Goal: Use online tool/utility: Utilize a website feature to perform a specific function

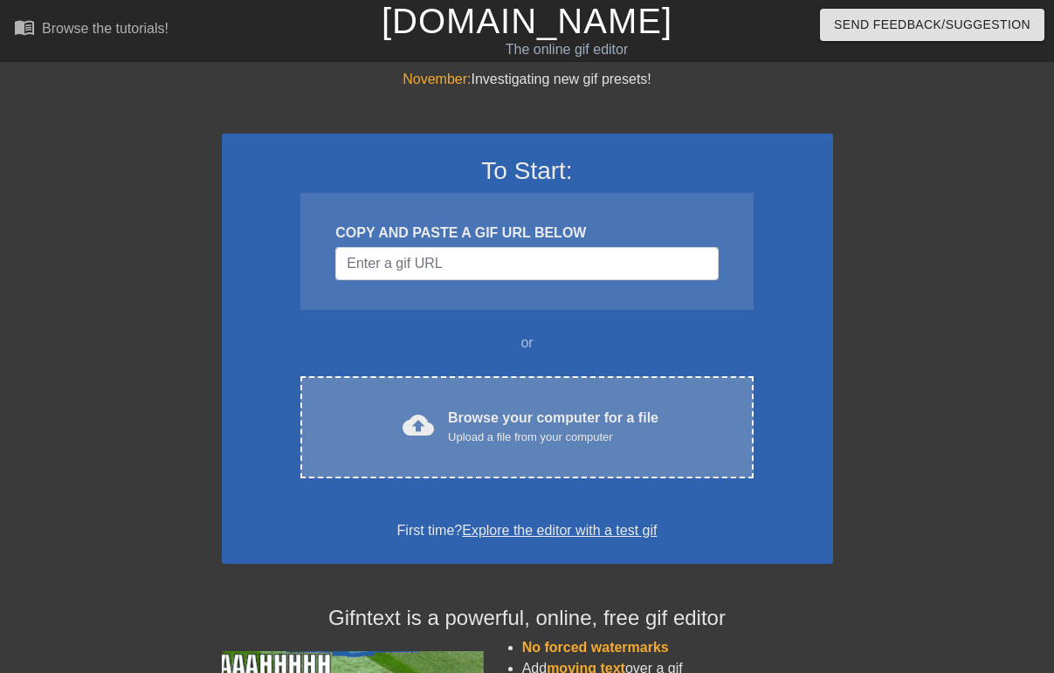
click at [545, 429] on div "Upload a file from your computer" at bounding box center [553, 437] width 210 height 17
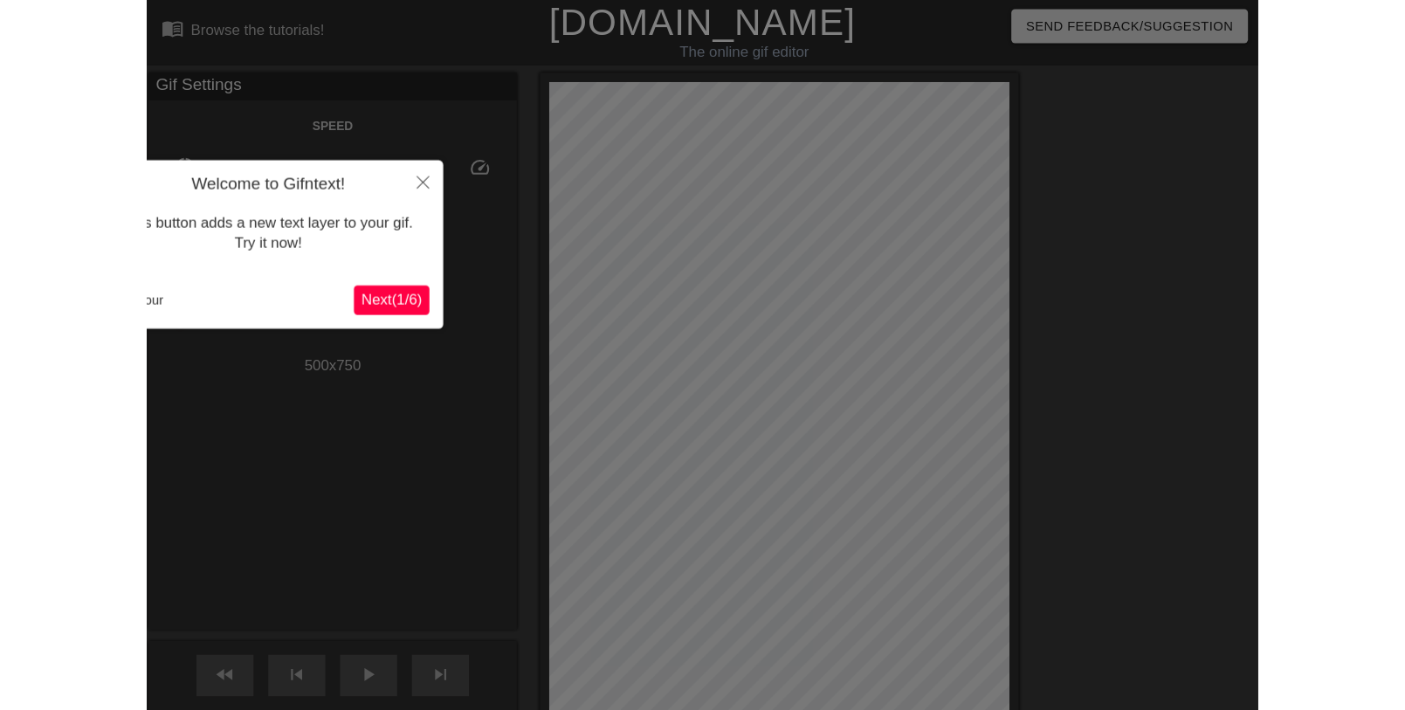
scroll to position [42, 0]
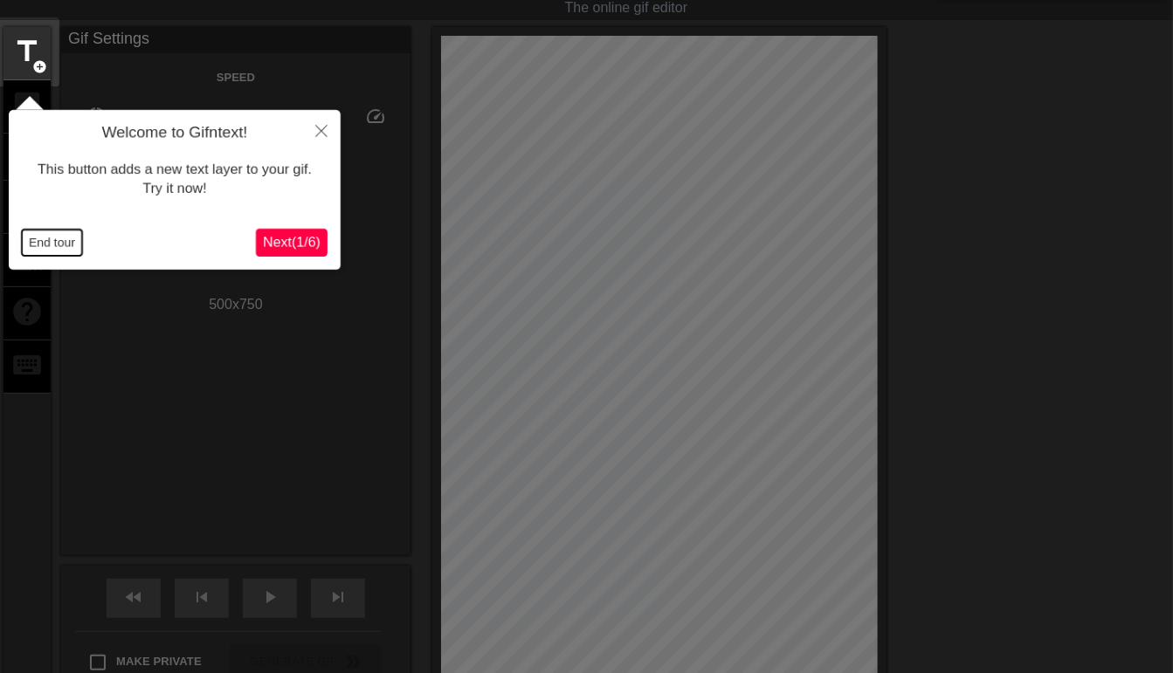
click at [34, 240] on button "End tour" at bounding box center [52, 243] width 60 height 26
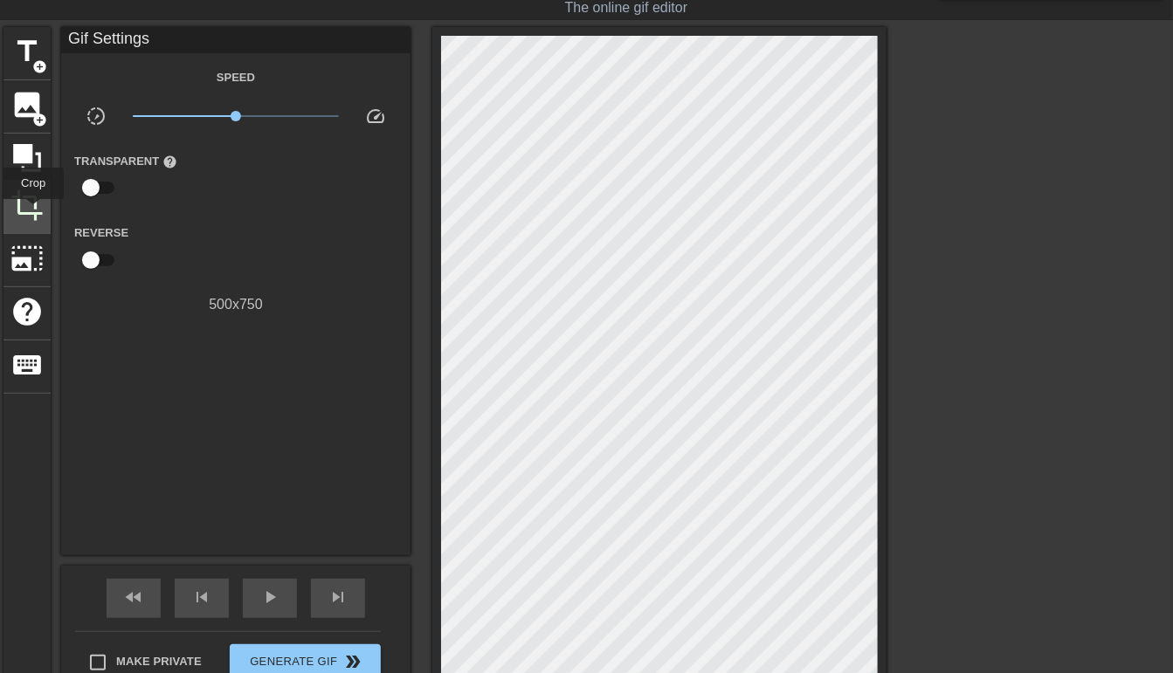
click at [33, 211] on span "crop" at bounding box center [26, 205] width 33 height 33
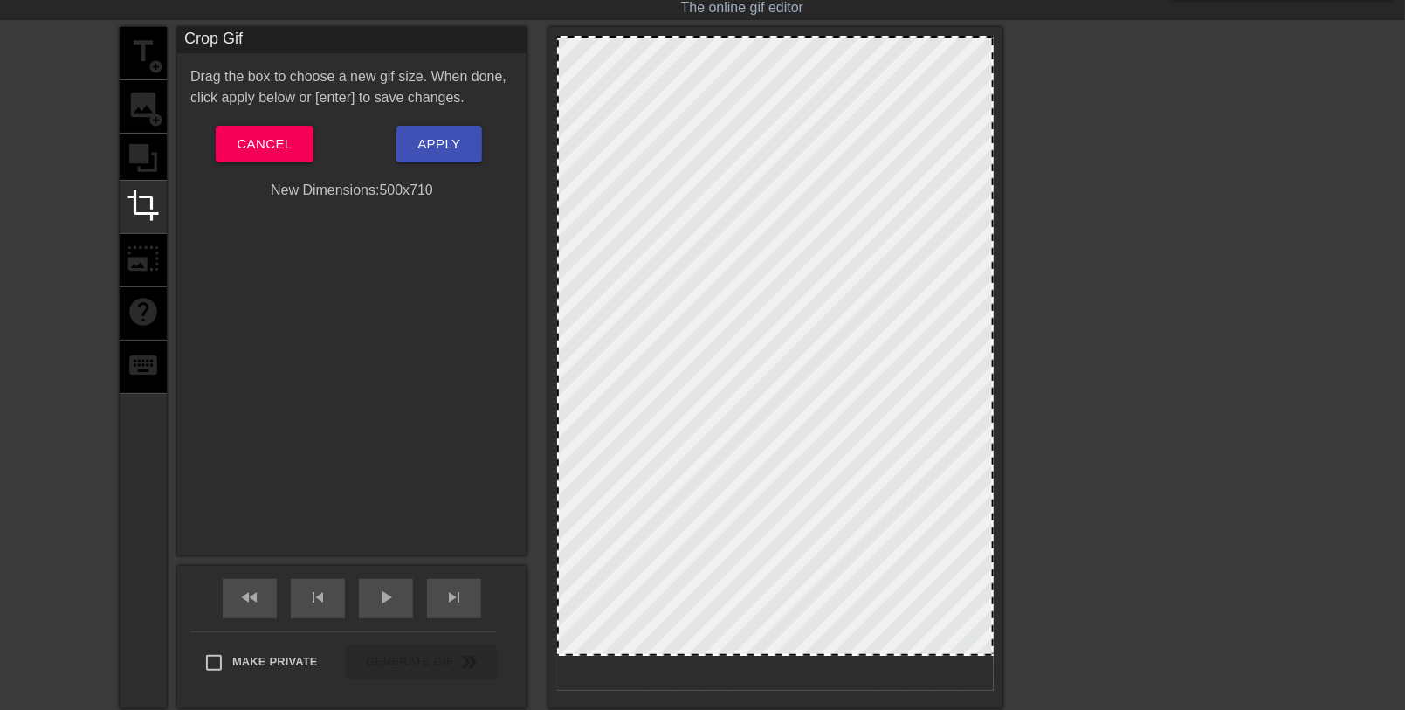
drag, startPoint x: 764, startPoint y: 688, endPoint x: 779, endPoint y: 653, distance: 38.0
click at [779, 653] on div at bounding box center [775, 654] width 433 height 9
click at [434, 144] on span "Apply" at bounding box center [438, 144] width 43 height 23
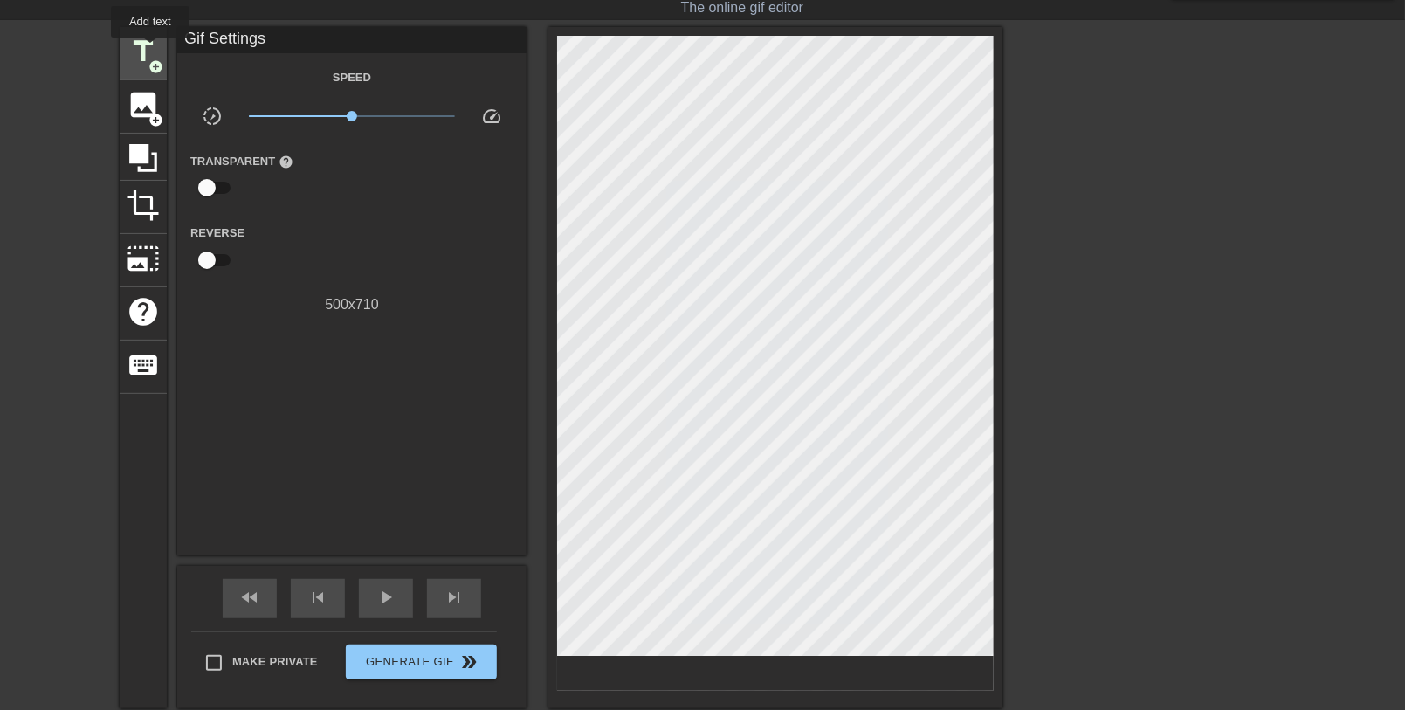
click at [150, 50] on span "title" at bounding box center [143, 51] width 33 height 33
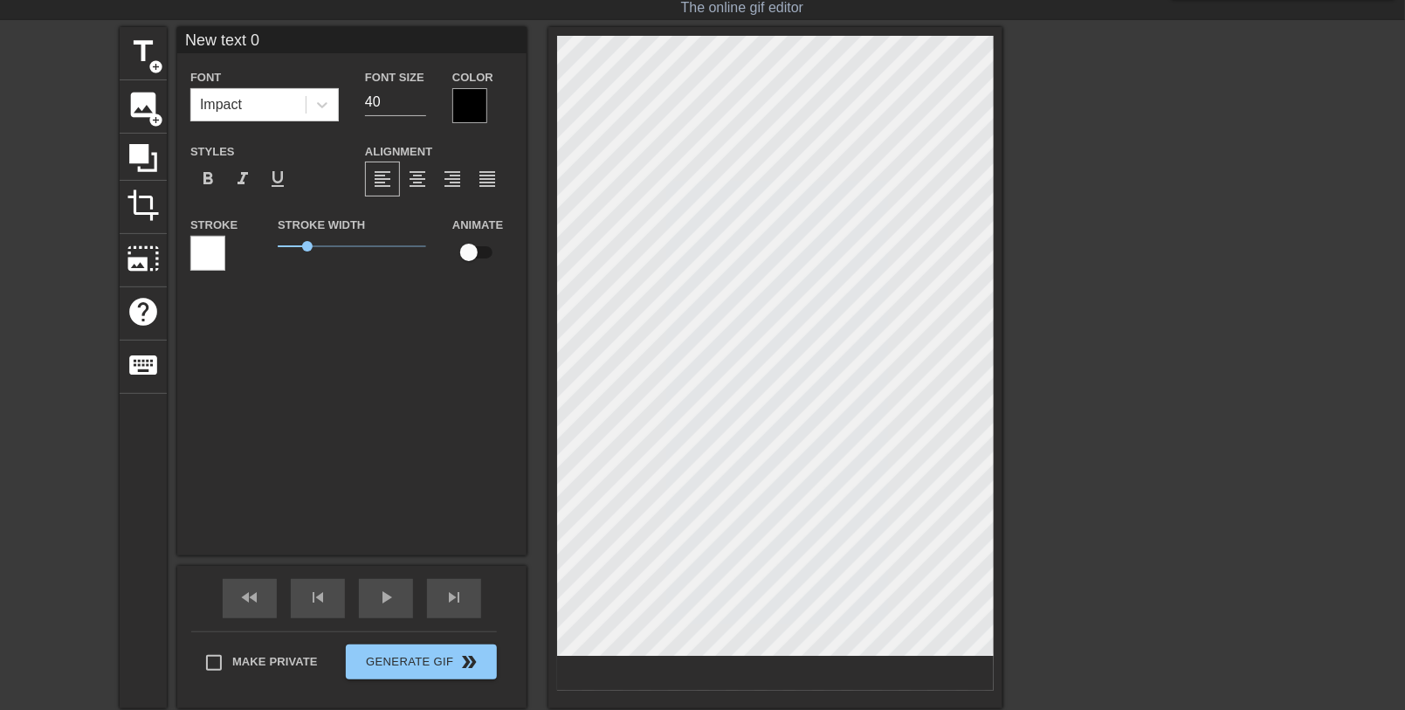
scroll to position [2, 2]
paste textarea "[PERSON_NAME]"
type input "[PERSON_NAME]"
type textarea "[PERSON_NAME]"
type input "DPerry"
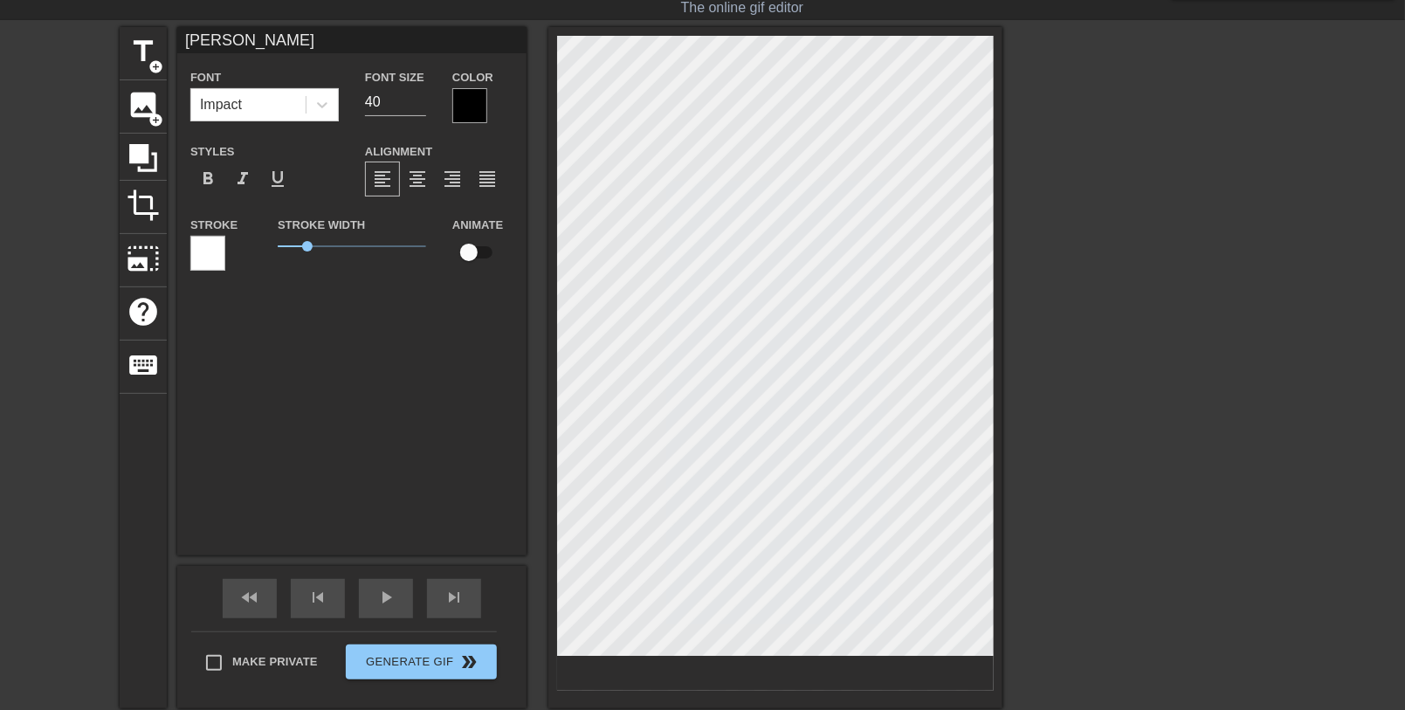
type textarea "DPerry"
type input "[PERSON_NAME]"
type textarea "[PERSON_NAME]"
type input "DeaPerry"
type textarea "DeaPerry"
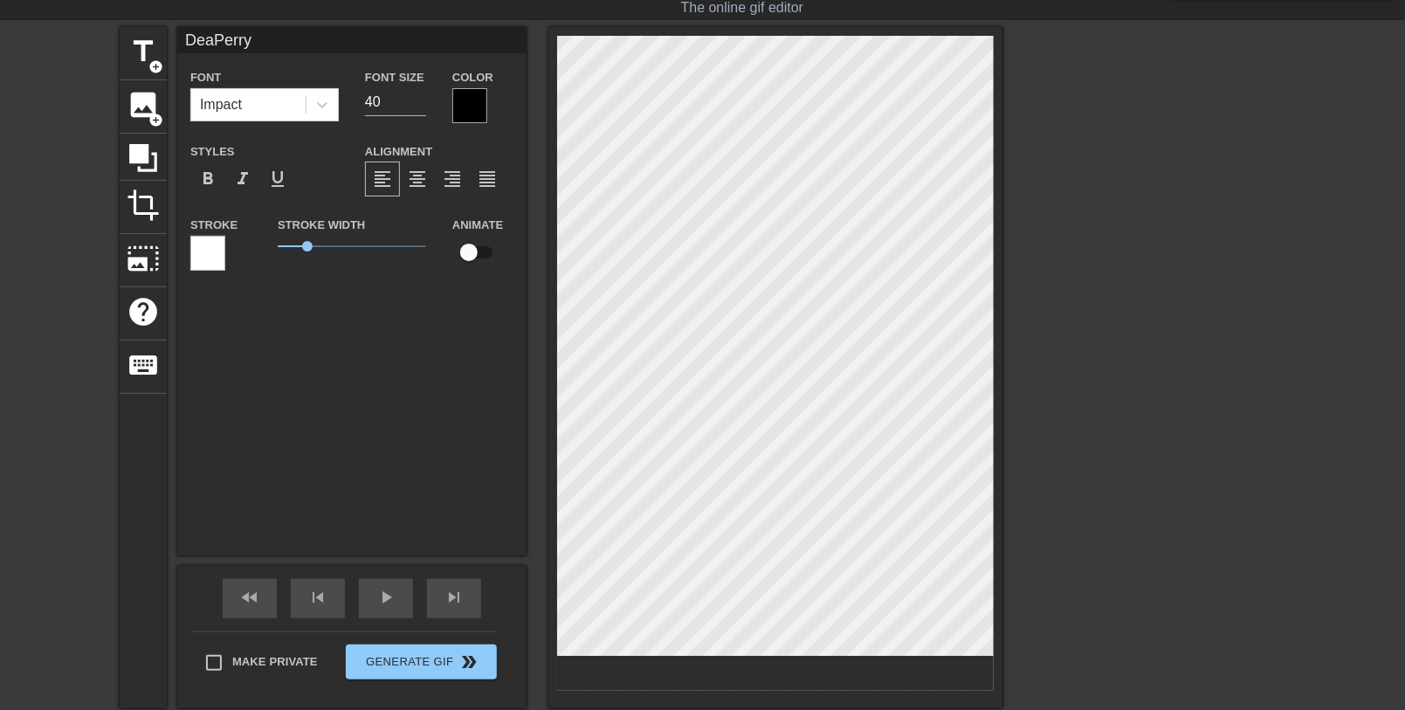
type input "DearPerry"
type textarea "DearPerry"
type input "Dear Perry"
type textarea "Dear Perry"
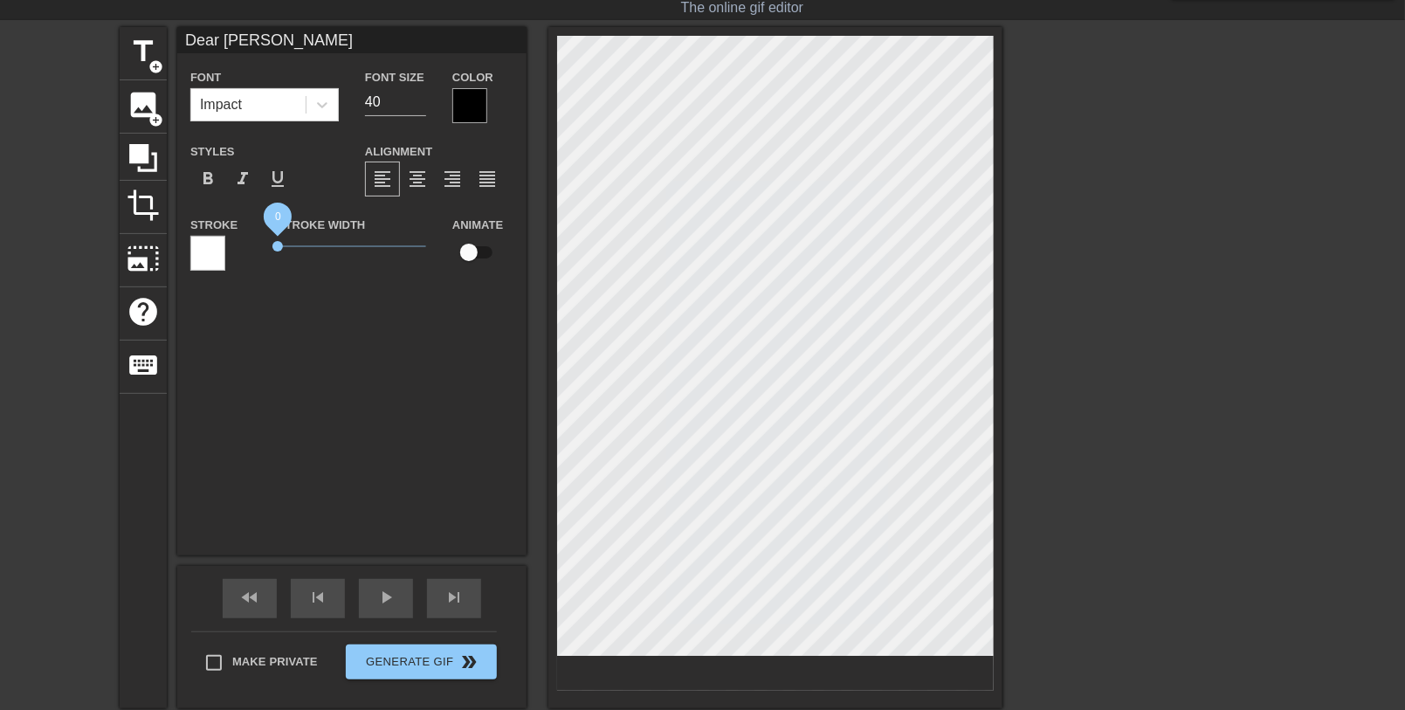
drag, startPoint x: 304, startPoint y: 246, endPoint x: 274, endPoint y: 245, distance: 29.7
click at [274, 245] on span "0" at bounding box center [278, 246] width 10 height 10
click at [470, 103] on div at bounding box center [469, 105] width 35 height 35
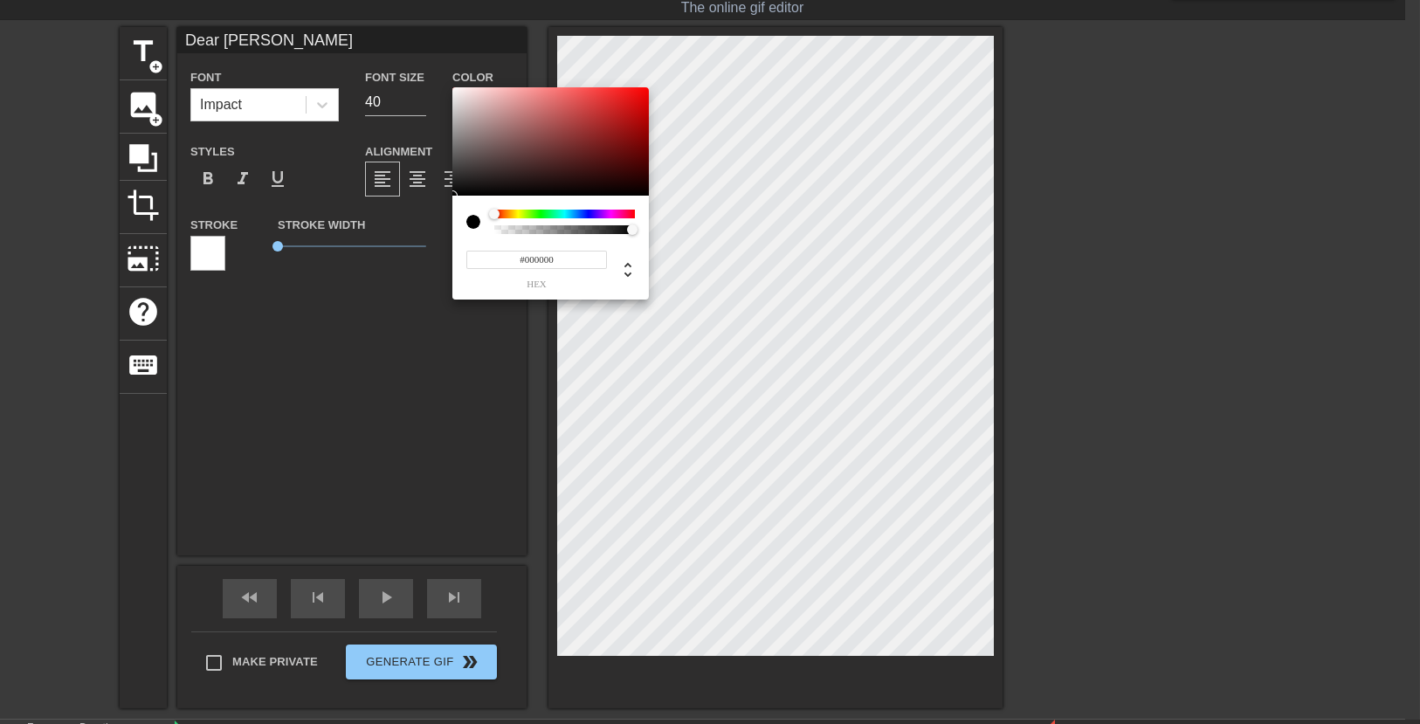
type input "#EDE8E8"
click at [457, 95] on div at bounding box center [550, 141] width 197 height 108
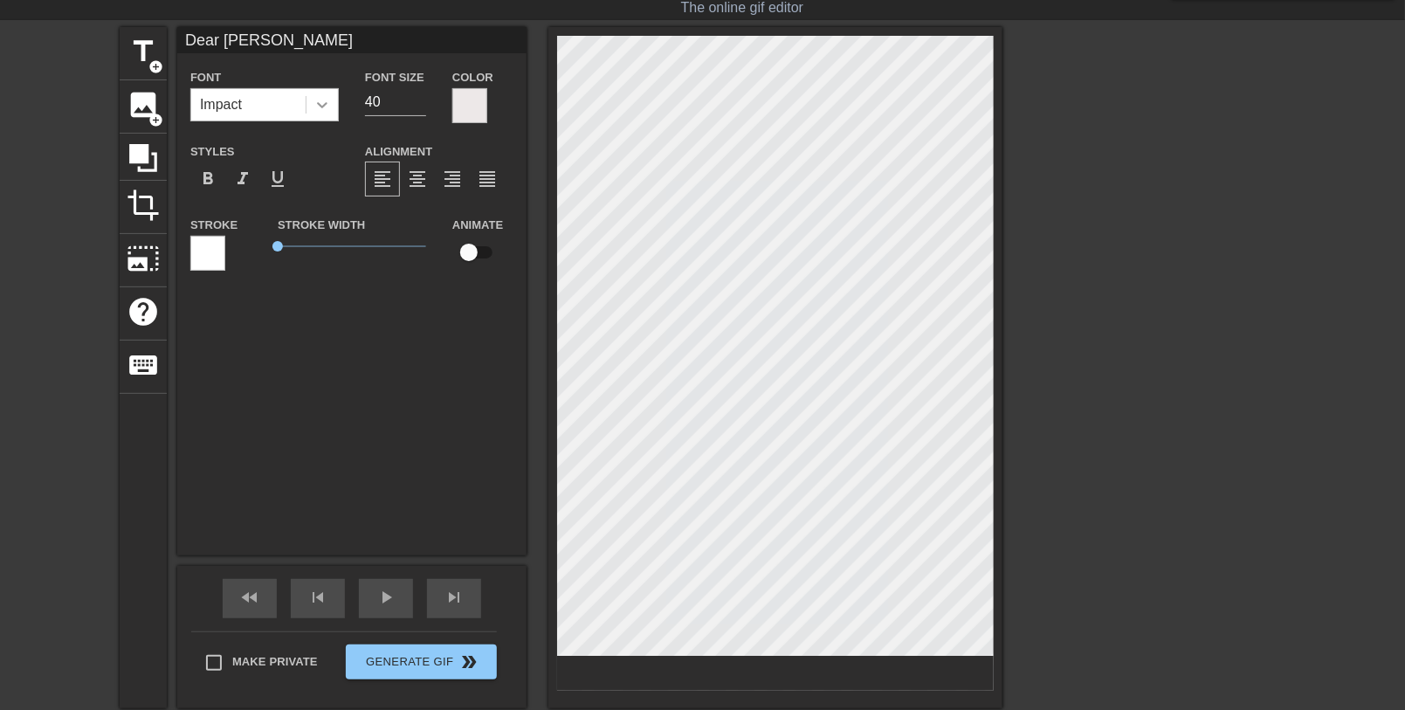
click at [322, 102] on icon at bounding box center [322, 104] width 17 height 17
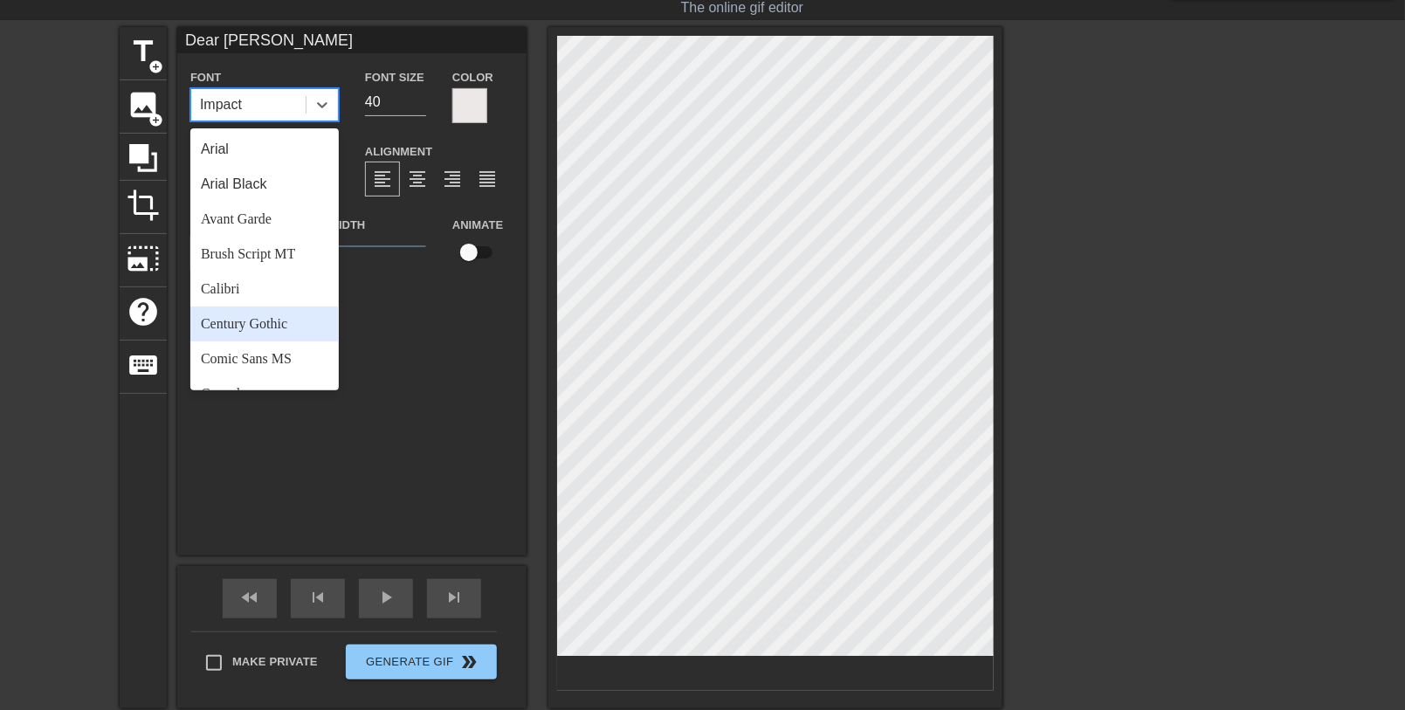
click at [273, 327] on div "Century Gothic" at bounding box center [264, 324] width 148 height 35
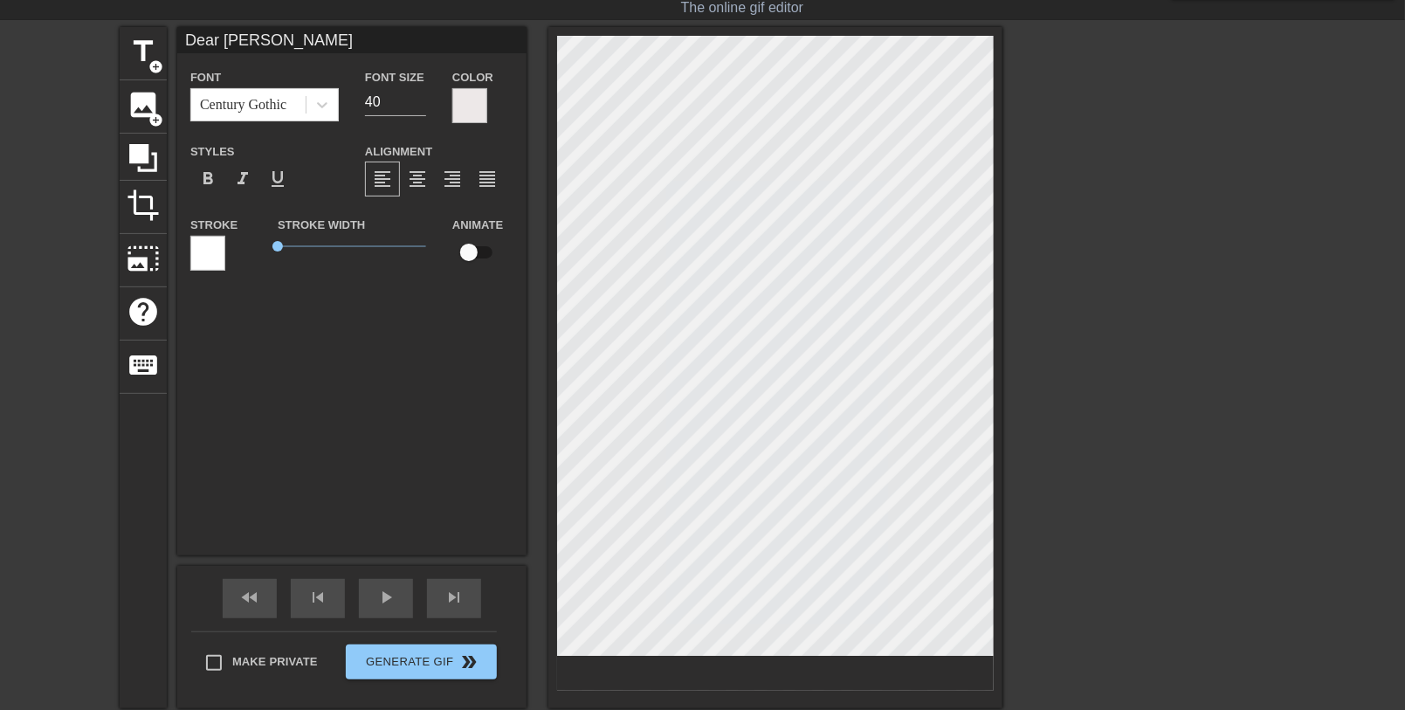
scroll to position [2, 2]
click at [143, 46] on span "title" at bounding box center [143, 51] width 33 height 33
paste textarea "Sweet dreams!"
type input "Sweet dreams!"
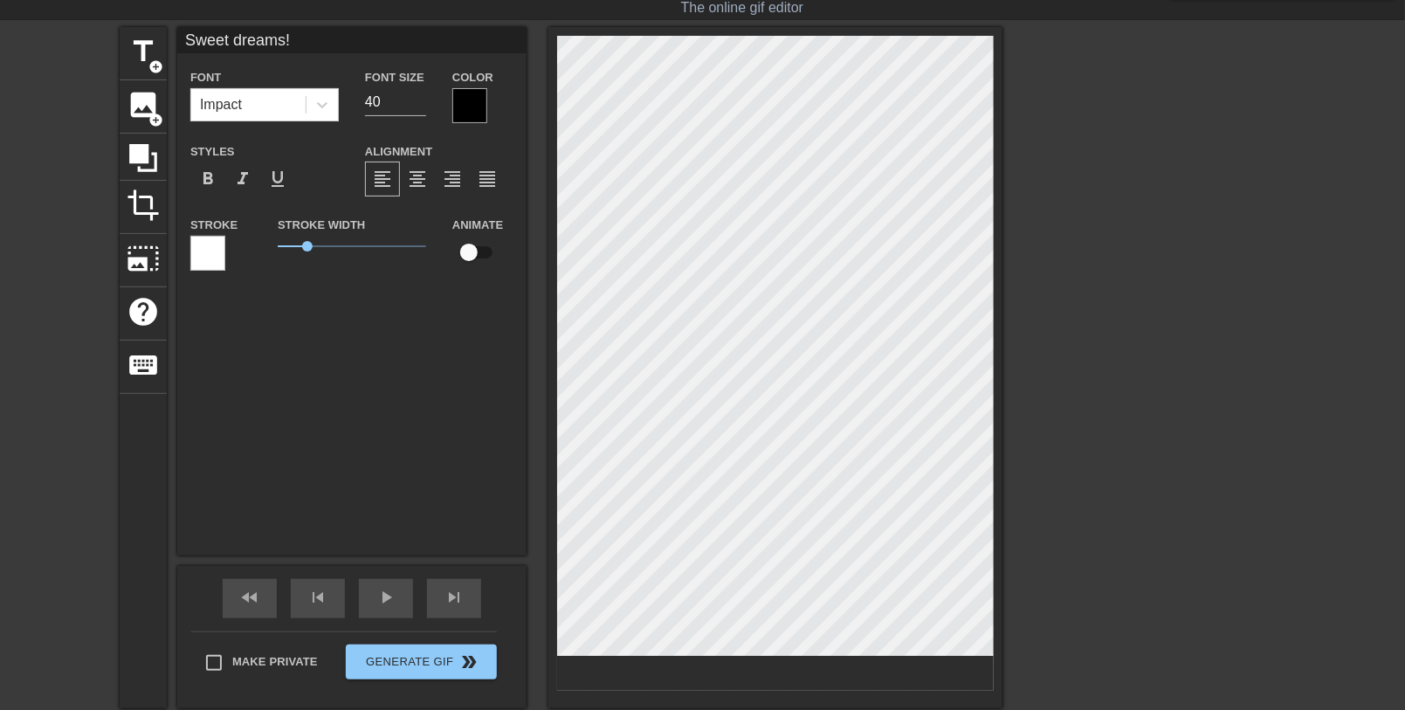
scroll to position [3, 5]
type textarea "Sweet dreams!"
drag, startPoint x: 307, startPoint y: 247, endPoint x: 267, endPoint y: 244, distance: 39.5
click at [267, 244] on div "Stroke Width 0" at bounding box center [352, 250] width 175 height 72
click at [460, 102] on div at bounding box center [469, 105] width 35 height 35
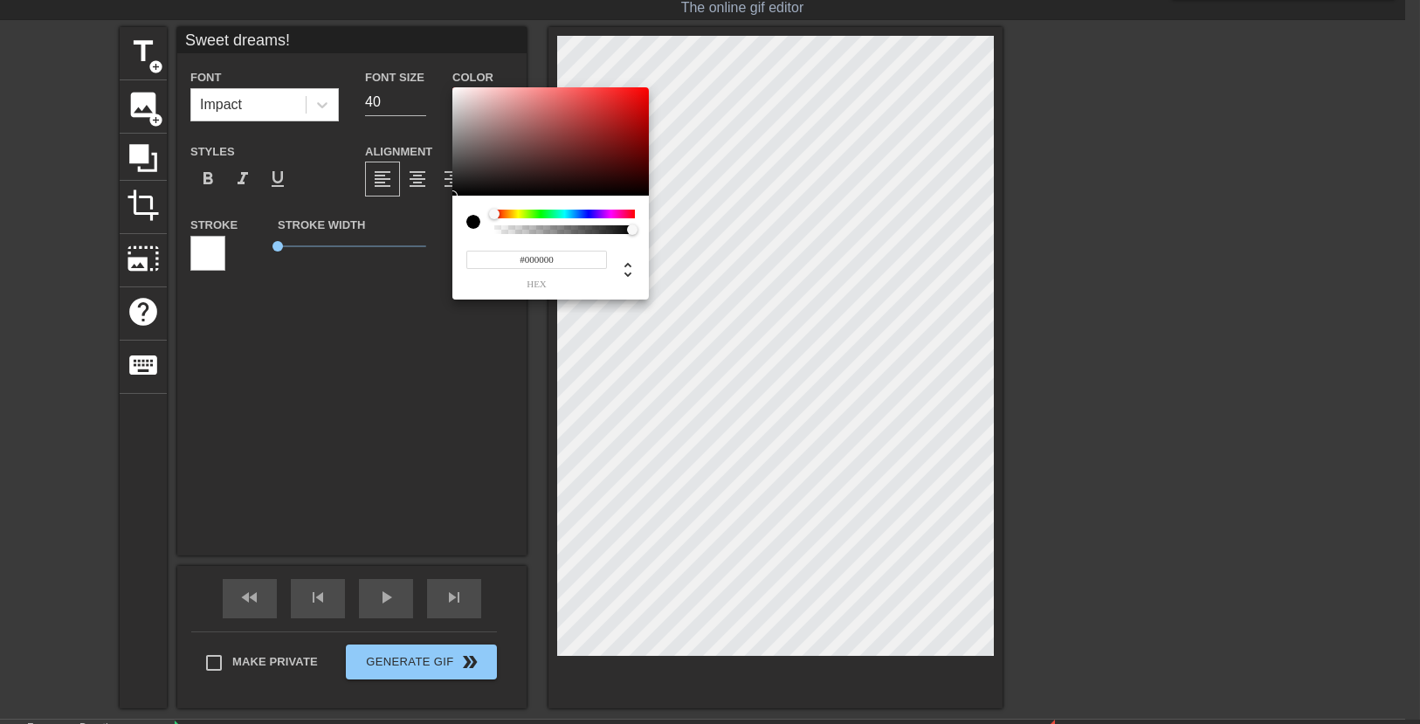
type input "#F1EAEA"
click at [459, 93] on div at bounding box center [550, 141] width 197 height 108
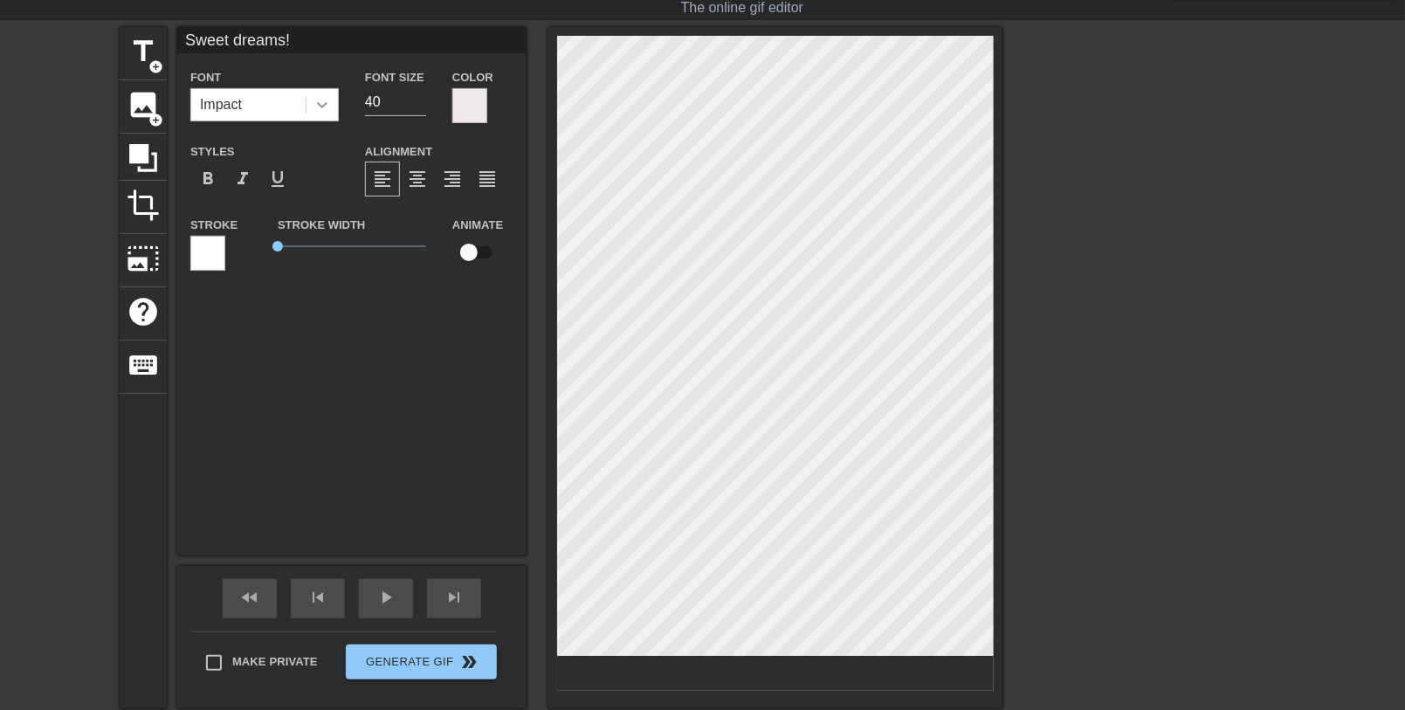
click at [329, 101] on icon at bounding box center [322, 104] width 17 height 17
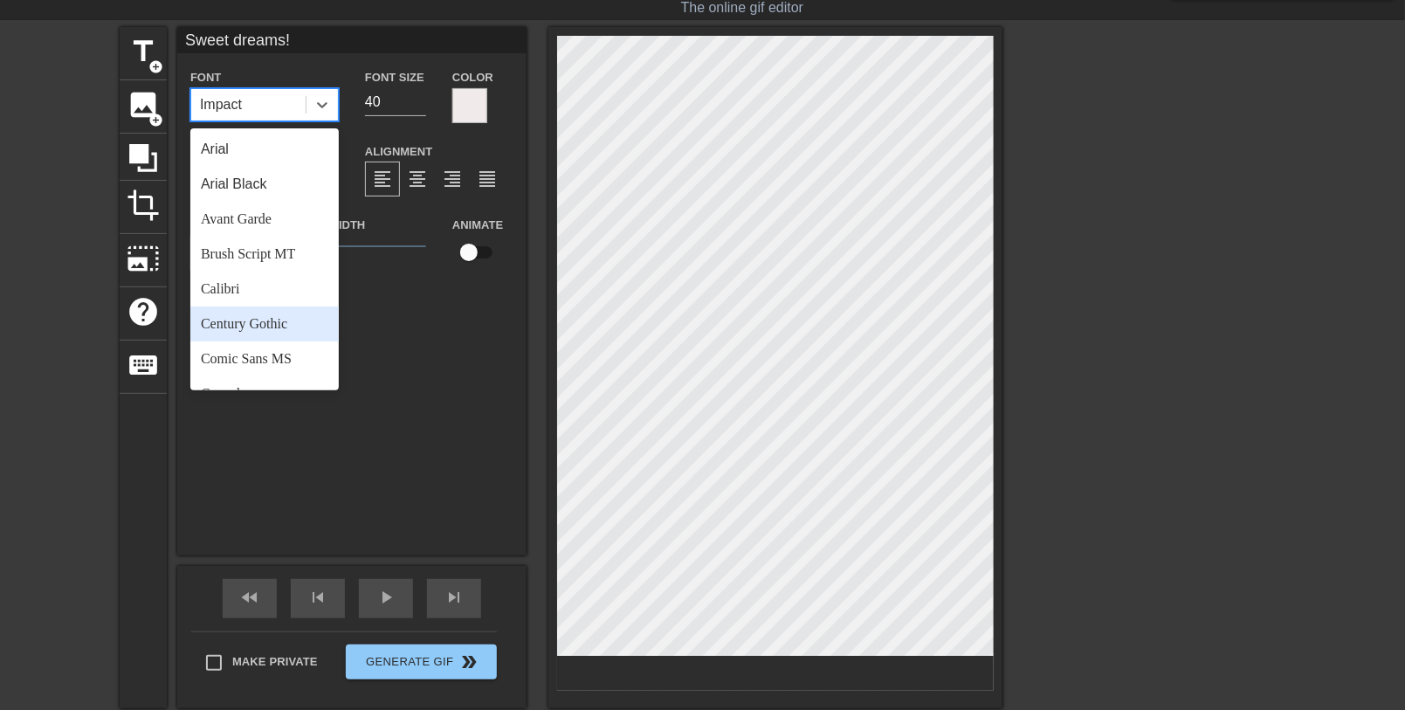
click at [272, 323] on div "Century Gothic" at bounding box center [264, 324] width 148 height 35
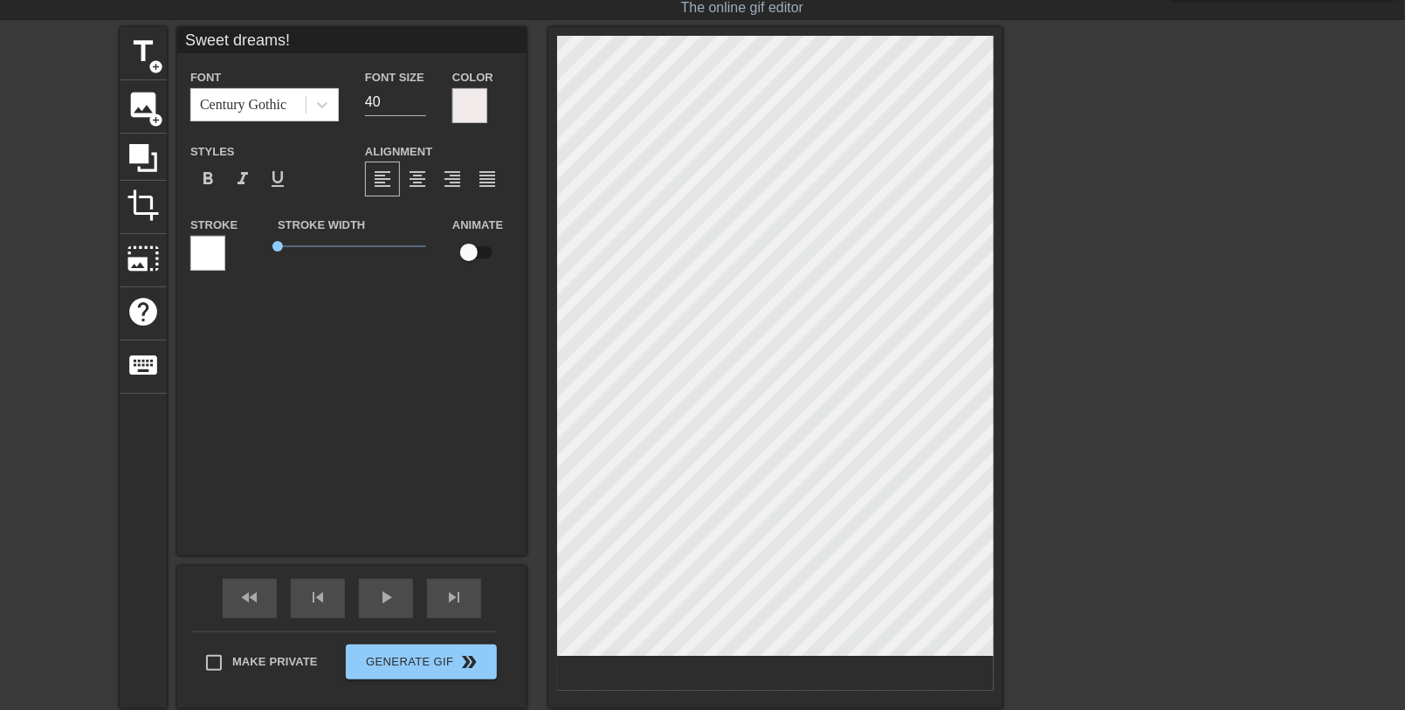
type input "Dear Perry"
type input "34"
click at [420, 103] on input "34" at bounding box center [395, 102] width 61 height 28
click at [144, 52] on span "title" at bounding box center [143, 51] width 33 height 33
type input "New text 2"
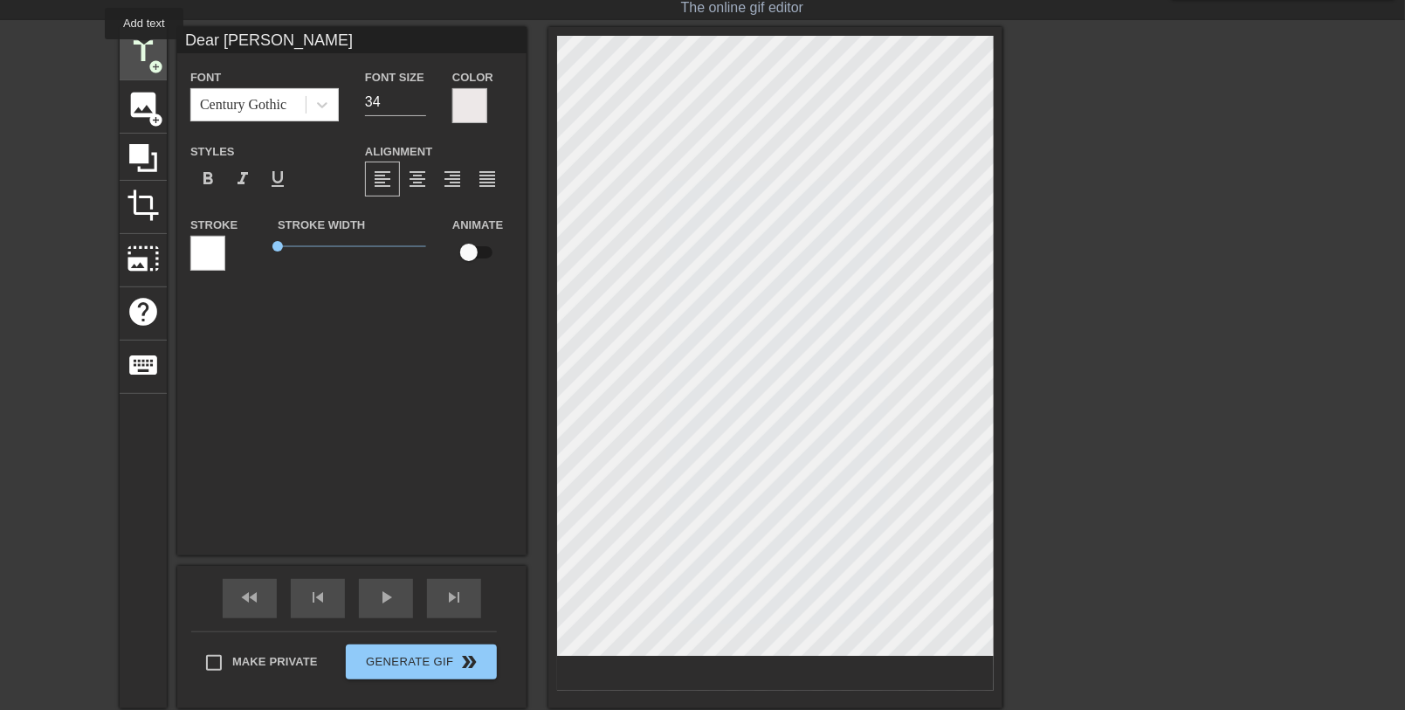
type input "40"
drag, startPoint x: 292, startPoint y: 245, endPoint x: 271, endPoint y: 246, distance: 21.0
click at [271, 246] on div "Stroke Width 0" at bounding box center [352, 250] width 175 height 72
click at [472, 106] on div at bounding box center [469, 105] width 35 height 35
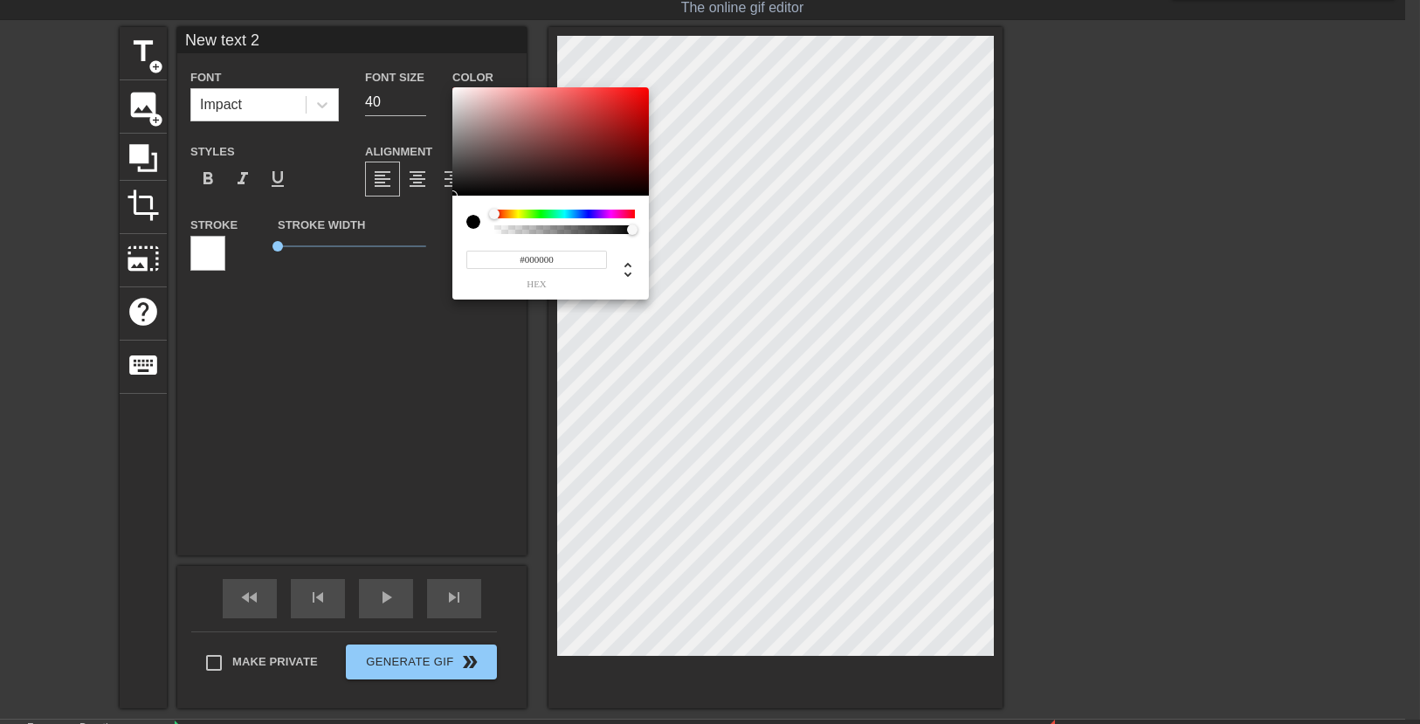
type input "#F31C1C"
click at [454, 93] on div at bounding box center [550, 141] width 197 height 108
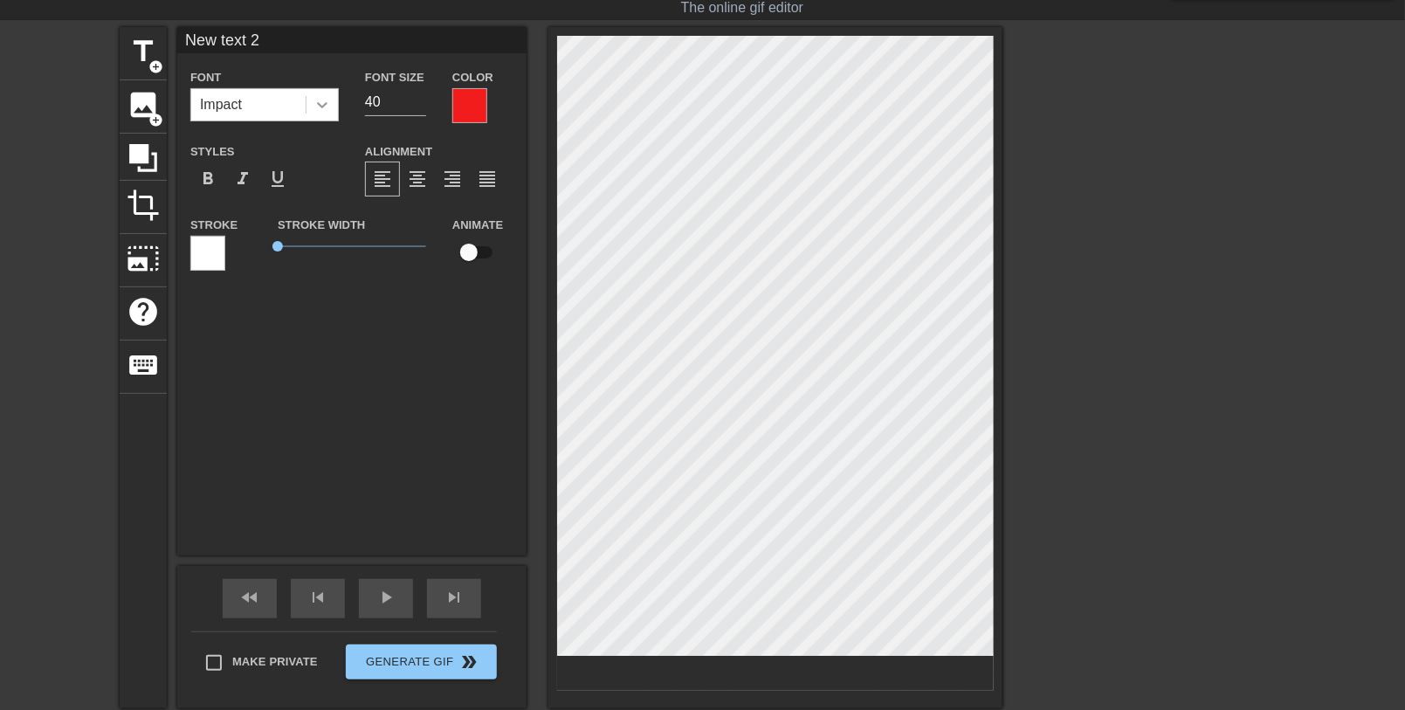
click at [326, 105] on icon at bounding box center [322, 104] width 17 height 17
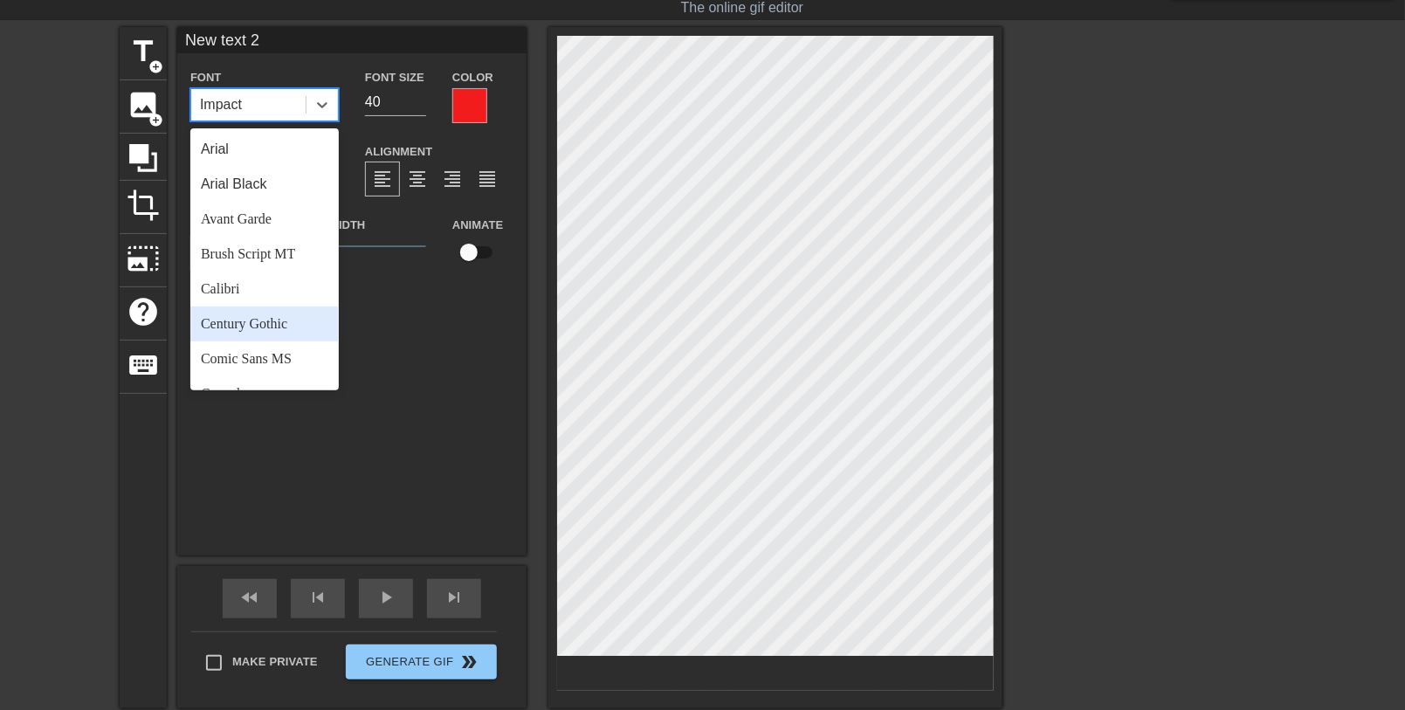
click at [258, 322] on div "Century Gothic" at bounding box center [264, 324] width 148 height 35
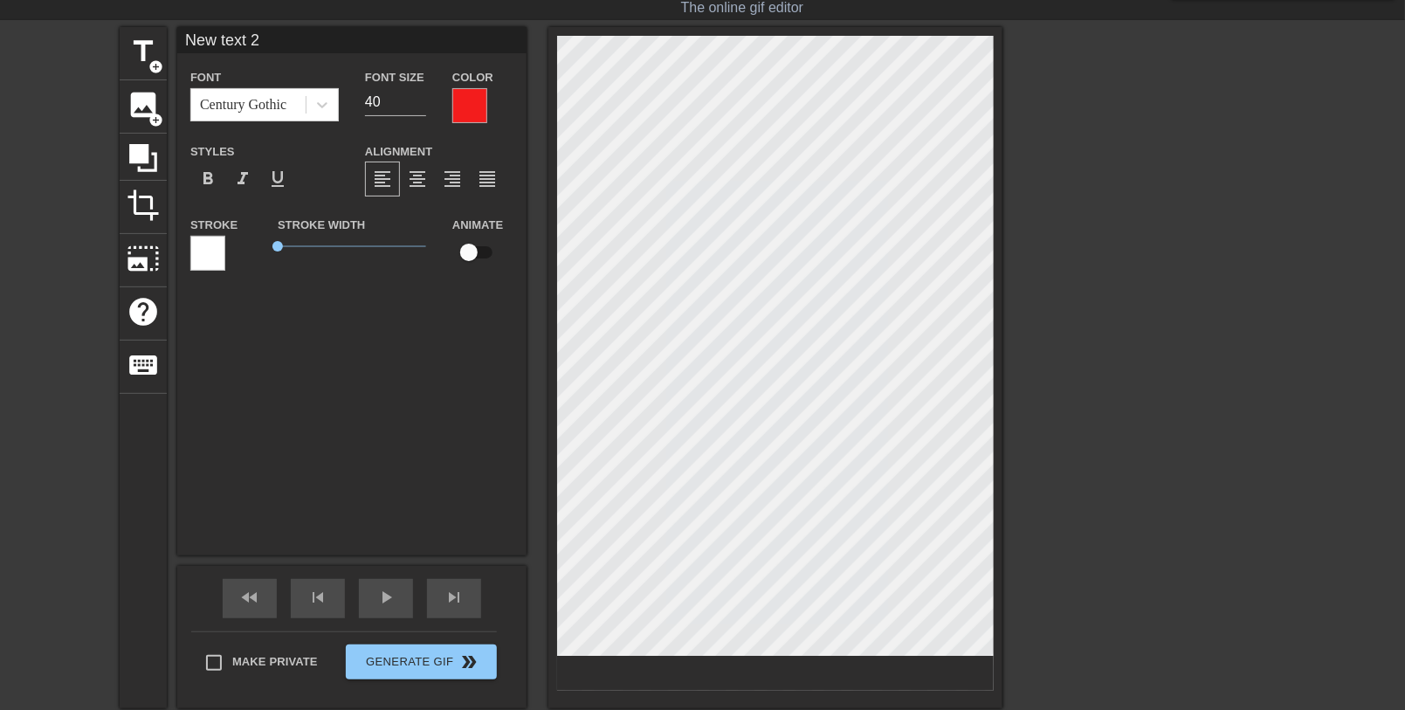
scroll to position [2, 2]
click at [1033, 618] on div "title add_circle image add_circle crop photo_size_select_large help keyboard Ne…" at bounding box center [702, 367] width 1405 height 681
click at [473, 103] on div at bounding box center [469, 105] width 35 height 35
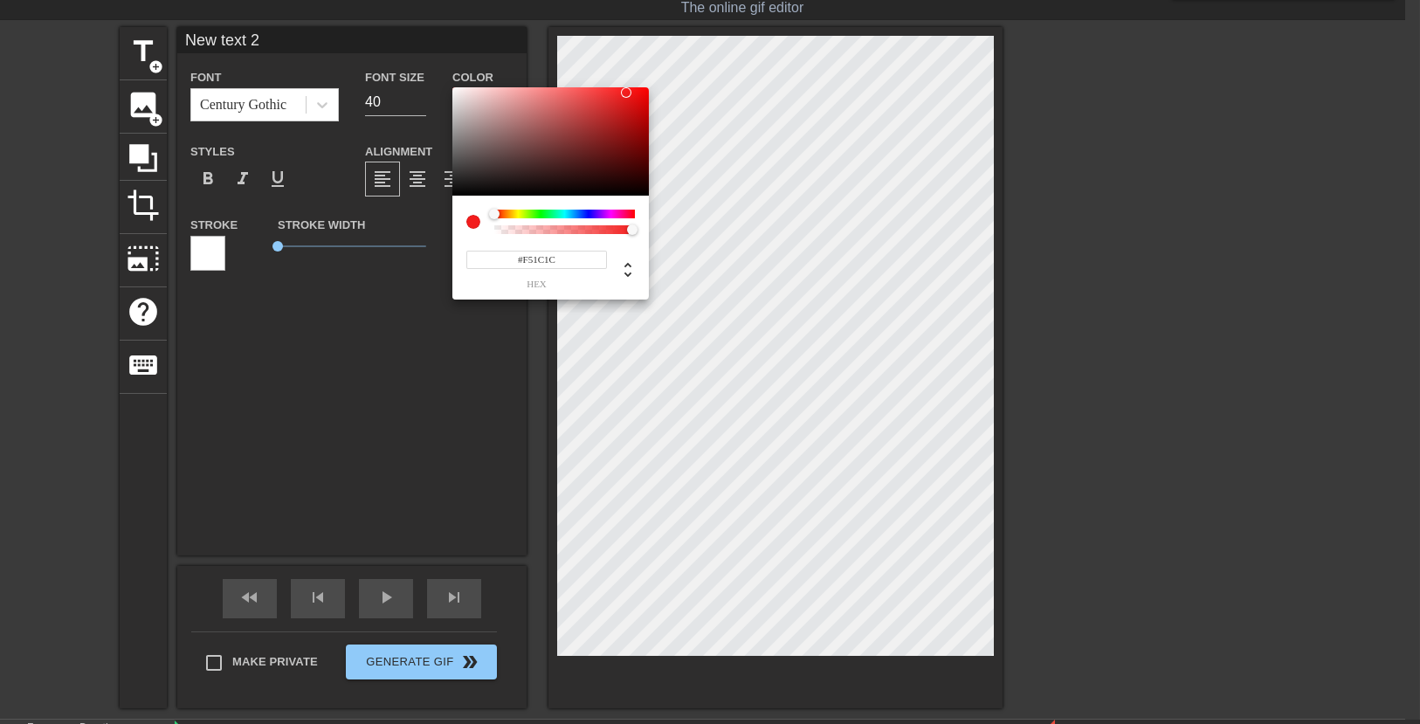
click at [454, 92] on div at bounding box center [550, 141] width 197 height 108
type input "#EFE7E7"
click at [459, 94] on div at bounding box center [550, 141] width 197 height 108
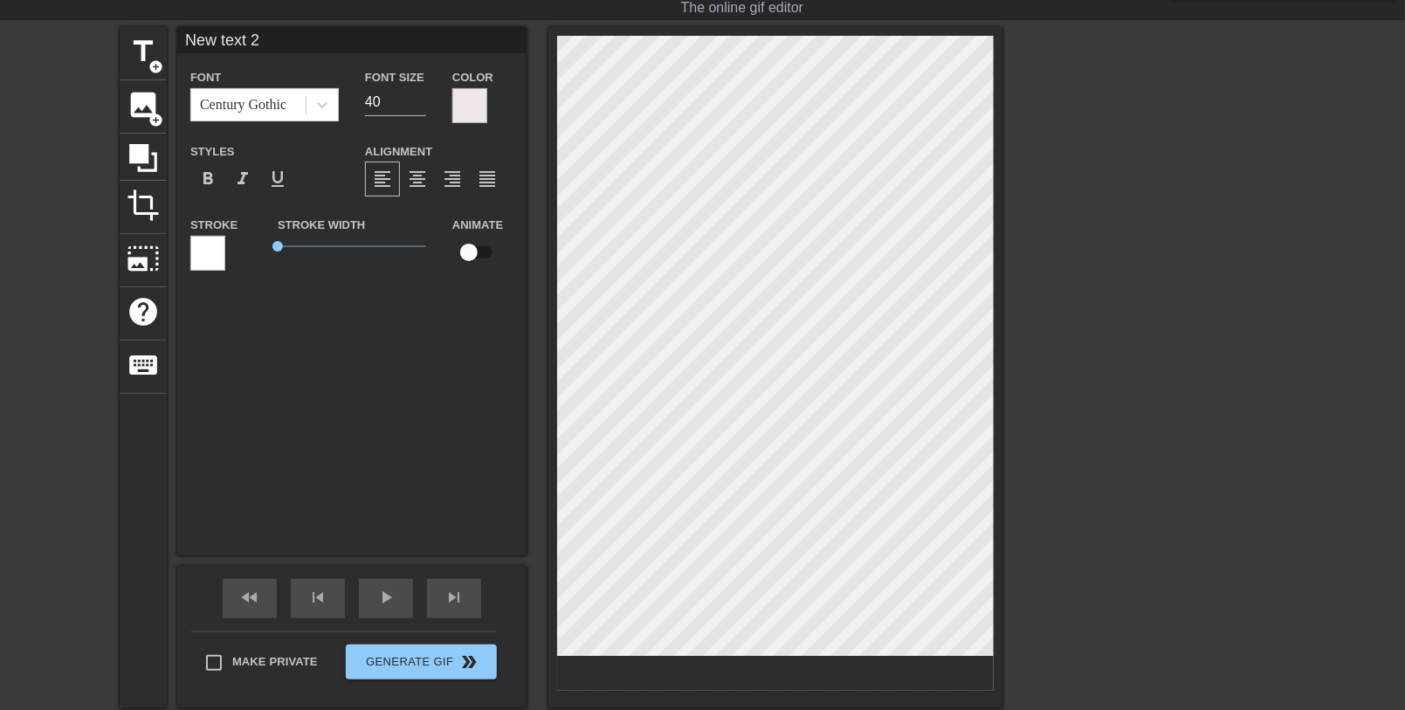
drag, startPoint x: 885, startPoint y: 645, endPoint x: 1075, endPoint y: 635, distance: 190.7
click at [1053, 635] on div "title add_circle image add_circle crop photo_size_select_large help keyboard Ne…" at bounding box center [702, 367] width 1405 height 681
type input "n"
type textarea "n"
type input "ne"
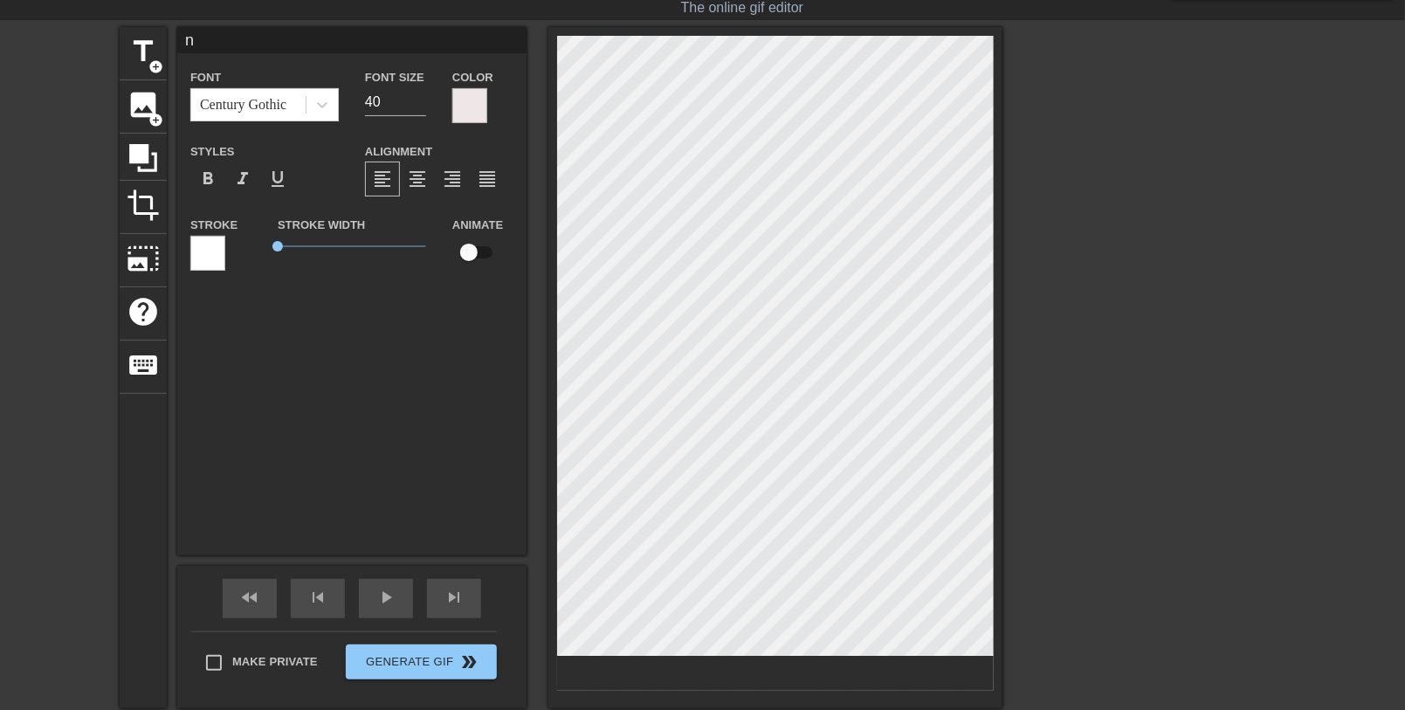
type textarea "ne"
type input "neo"
type textarea "neo"
type input "25"
click at [416, 103] on input "25" at bounding box center [395, 102] width 61 height 28
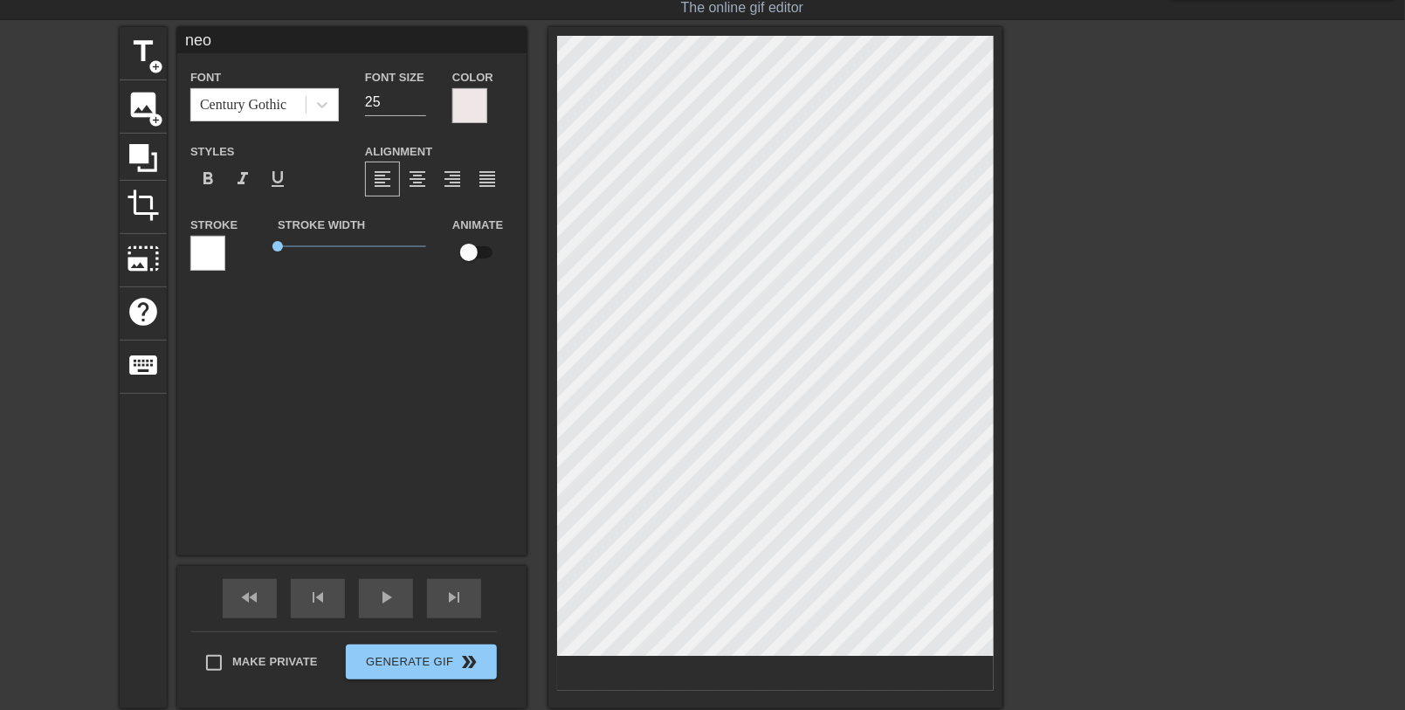
click at [1053, 527] on div at bounding box center [1155, 289] width 262 height 524
click at [1053, 255] on div at bounding box center [1155, 289] width 262 height 524
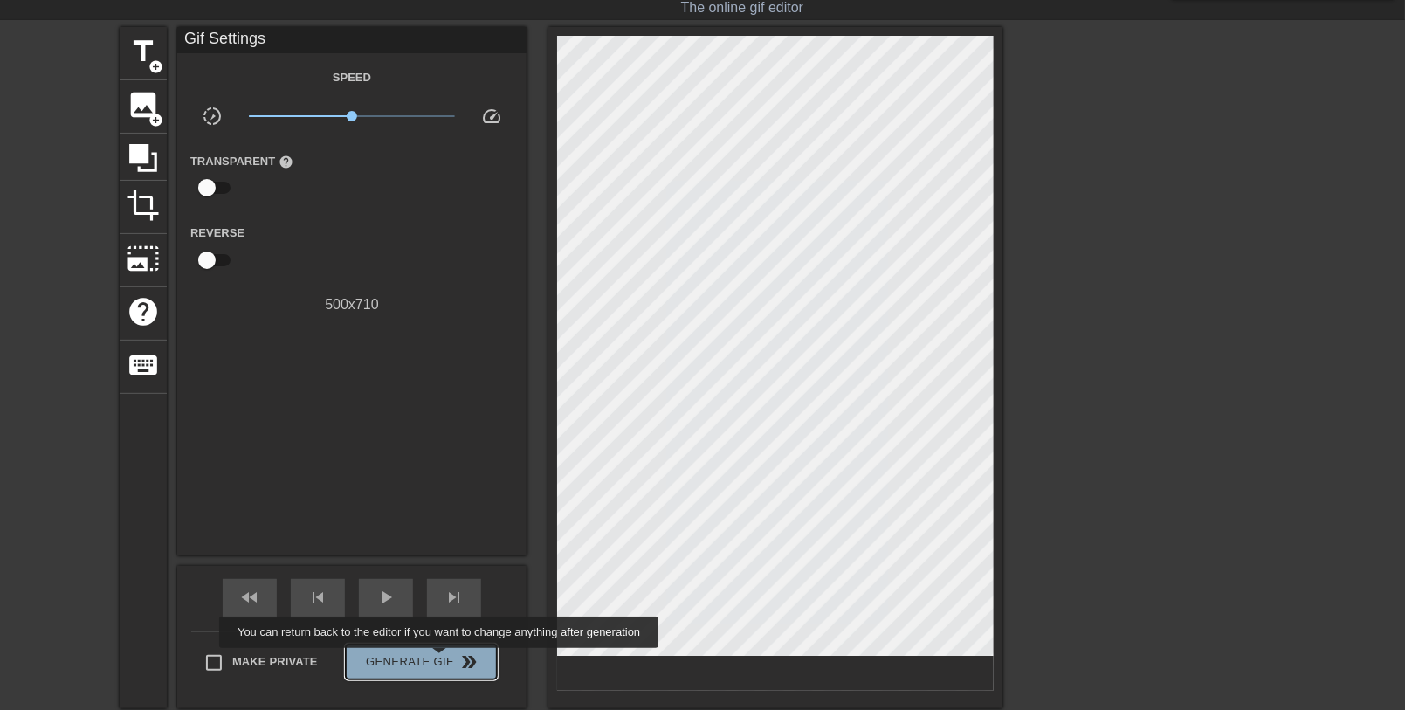
click at [441, 660] on span "Generate Gif double_arrow" at bounding box center [421, 662] width 137 height 21
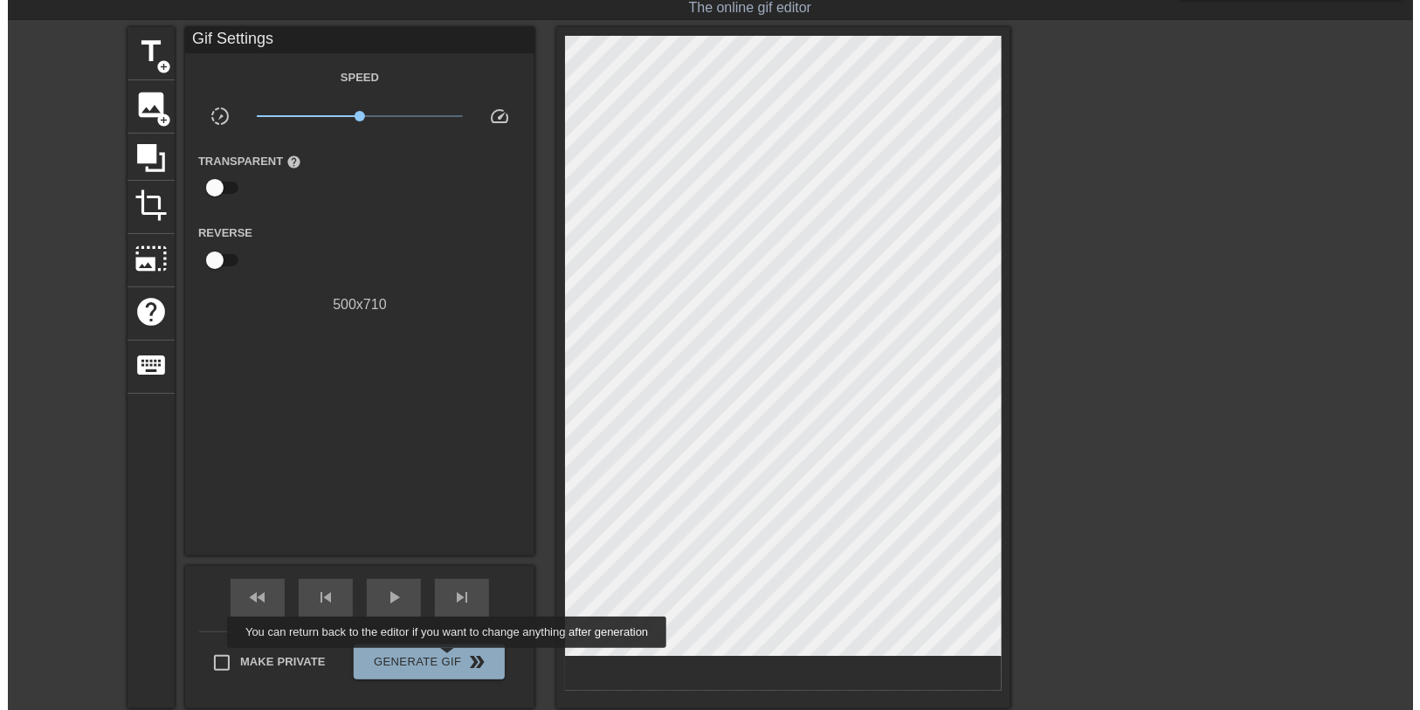
scroll to position [0, 0]
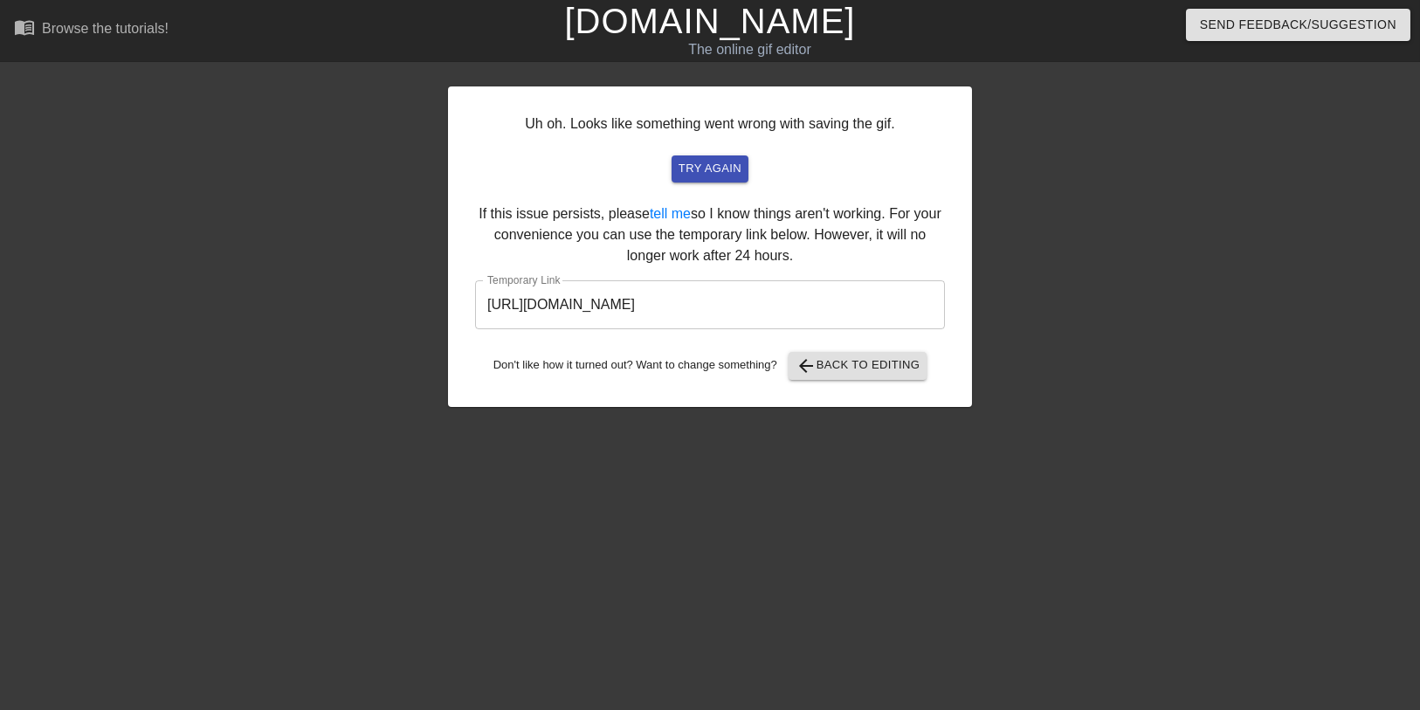
click at [859, 311] on input "https://www.gifntext.com/temp_generations/47G9BXye.gif" at bounding box center [710, 304] width 470 height 49
drag, startPoint x: 873, startPoint y: 303, endPoint x: 395, endPoint y: 329, distance: 478.5
click at [395, 329] on div "Uh oh. Looks like something went wrong with saving the gif. try again If this i…" at bounding box center [710, 331] width 1420 height 524
click at [726, 26] on link "[DOMAIN_NAME]" at bounding box center [709, 21] width 291 height 38
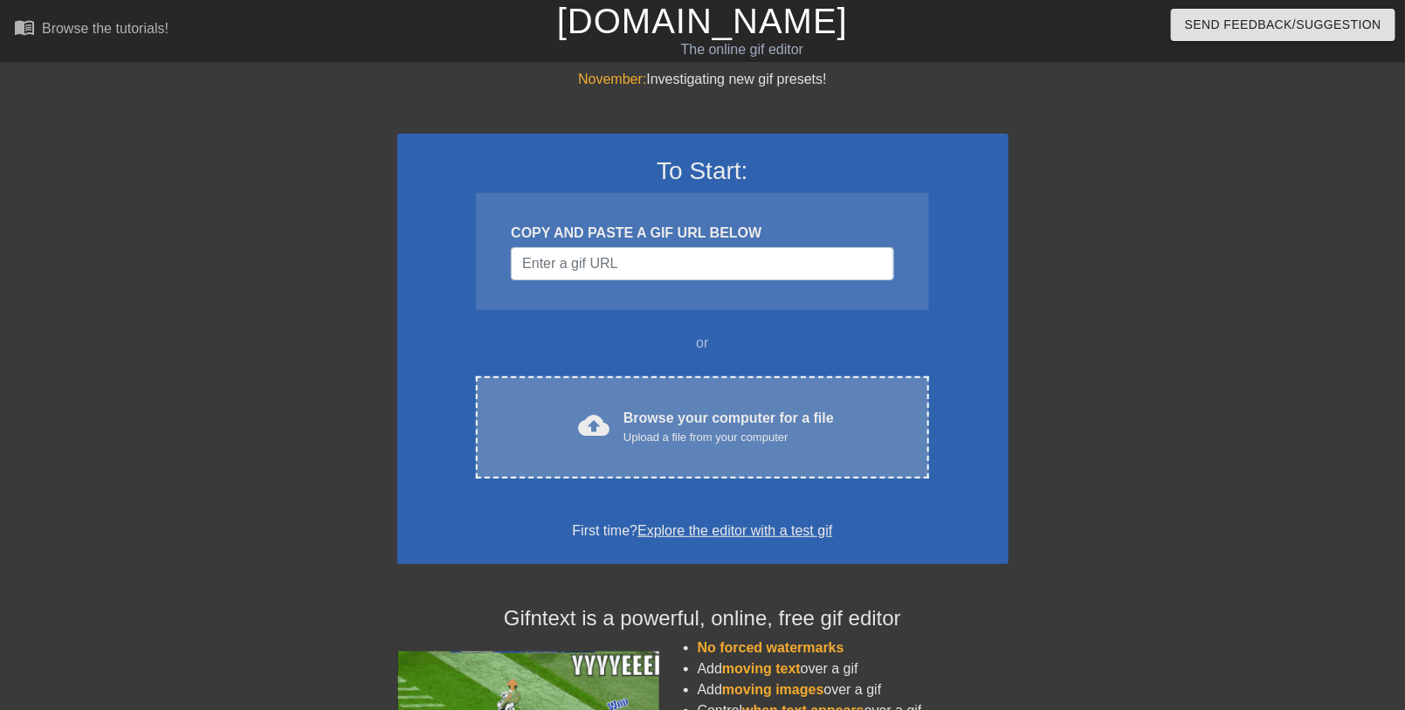
click at [743, 419] on div "Browse your computer for a file Upload a file from your computer" at bounding box center [729, 427] width 210 height 38
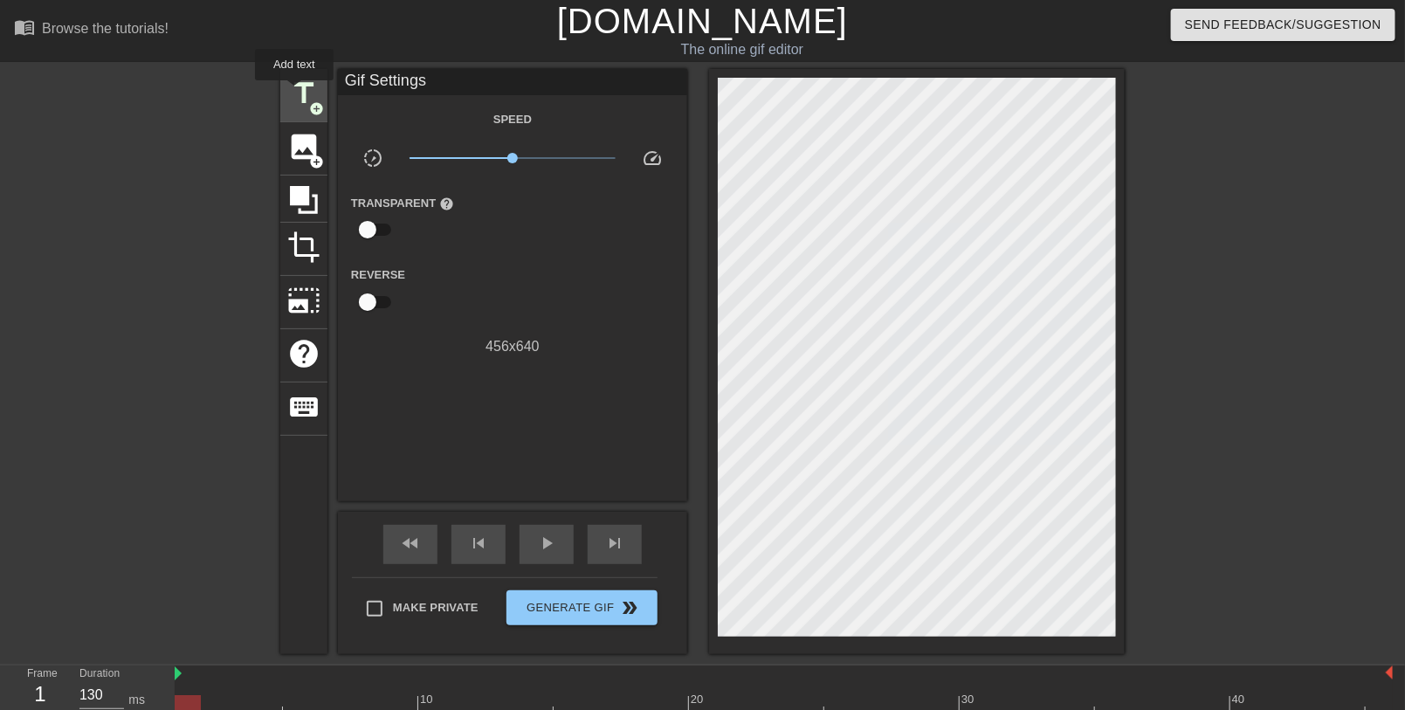
click at [294, 93] on span "title" at bounding box center [303, 93] width 33 height 33
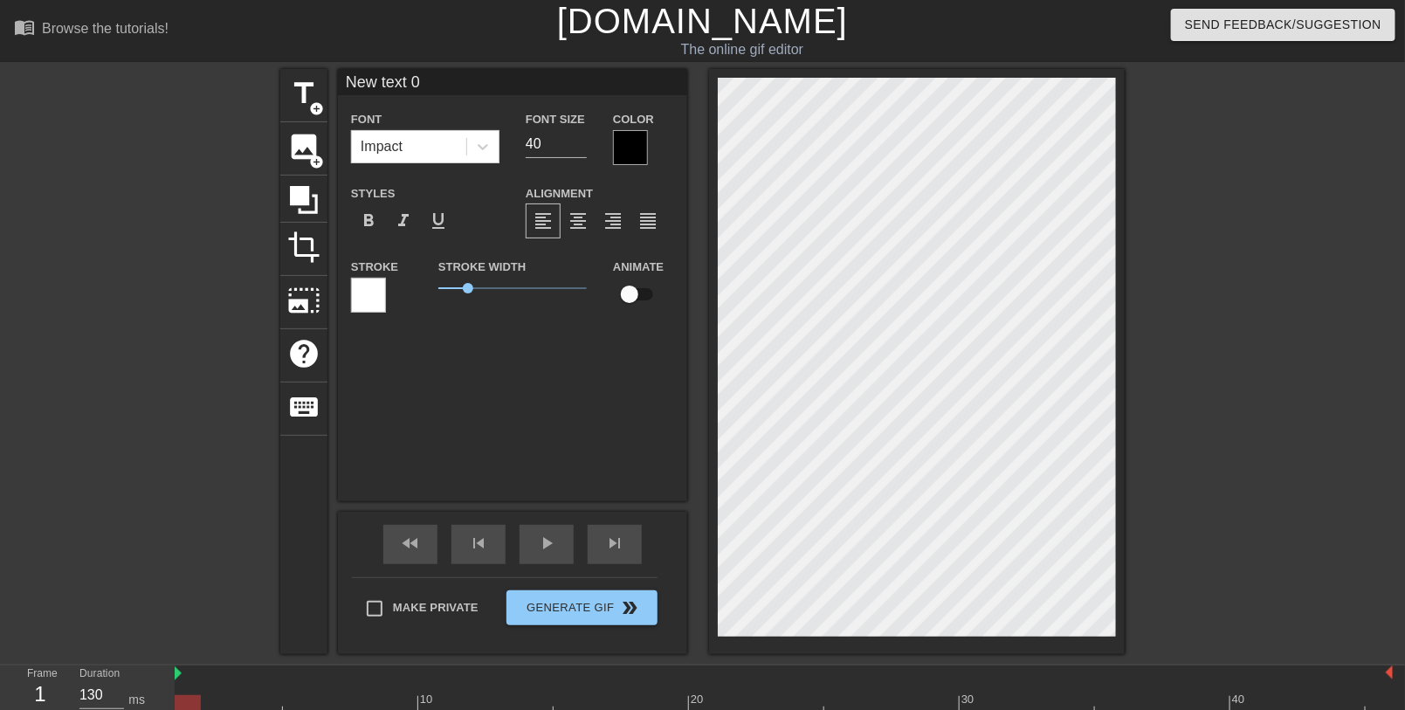
scroll to position [2, 2]
paste textarea "[PERSON_NAME]"
type input "[PERSON_NAME]"
type textarea "[PERSON_NAME]"
click at [314, 250] on span "crop" at bounding box center [303, 247] width 33 height 33
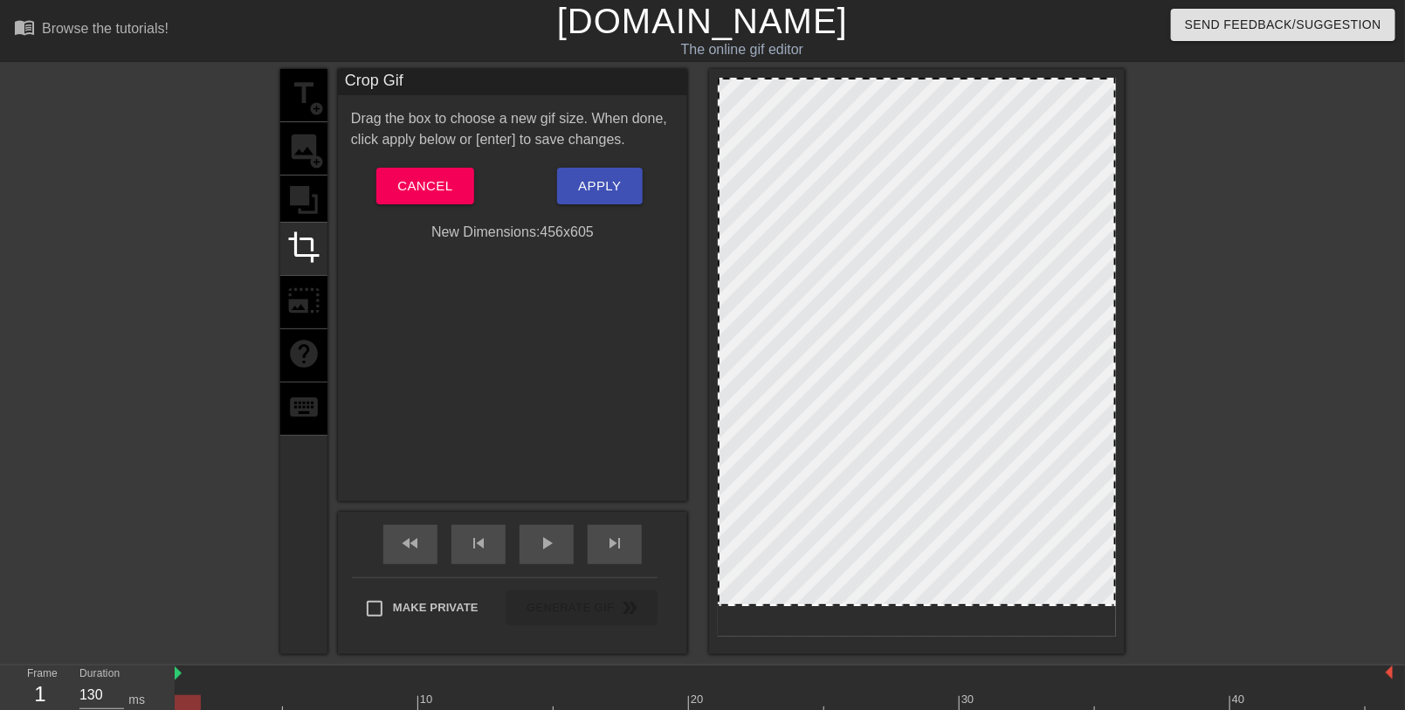
drag, startPoint x: 913, startPoint y: 636, endPoint x: 923, endPoint y: 605, distance: 32.3
click at [923, 605] on div at bounding box center [917, 604] width 395 height 9
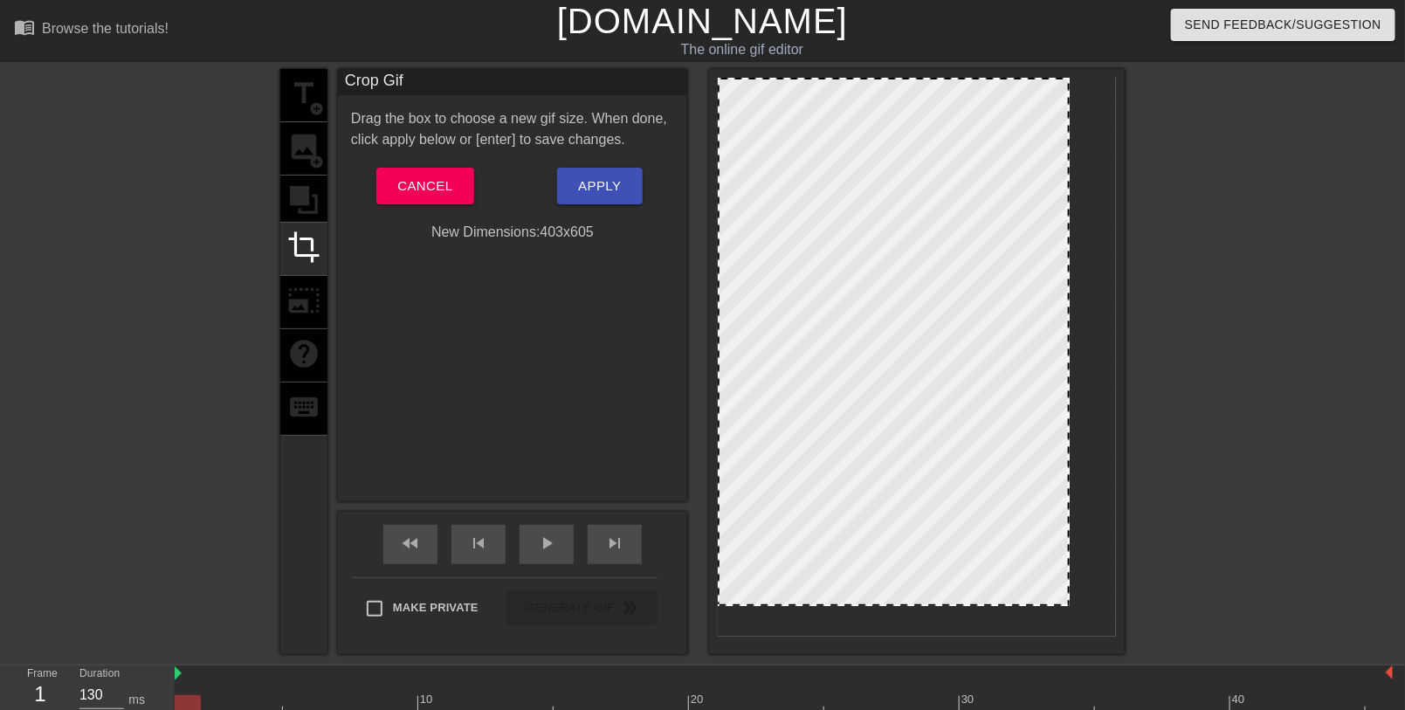
drag, startPoint x: 1112, startPoint y: 360, endPoint x: 1066, endPoint y: 360, distance: 46.3
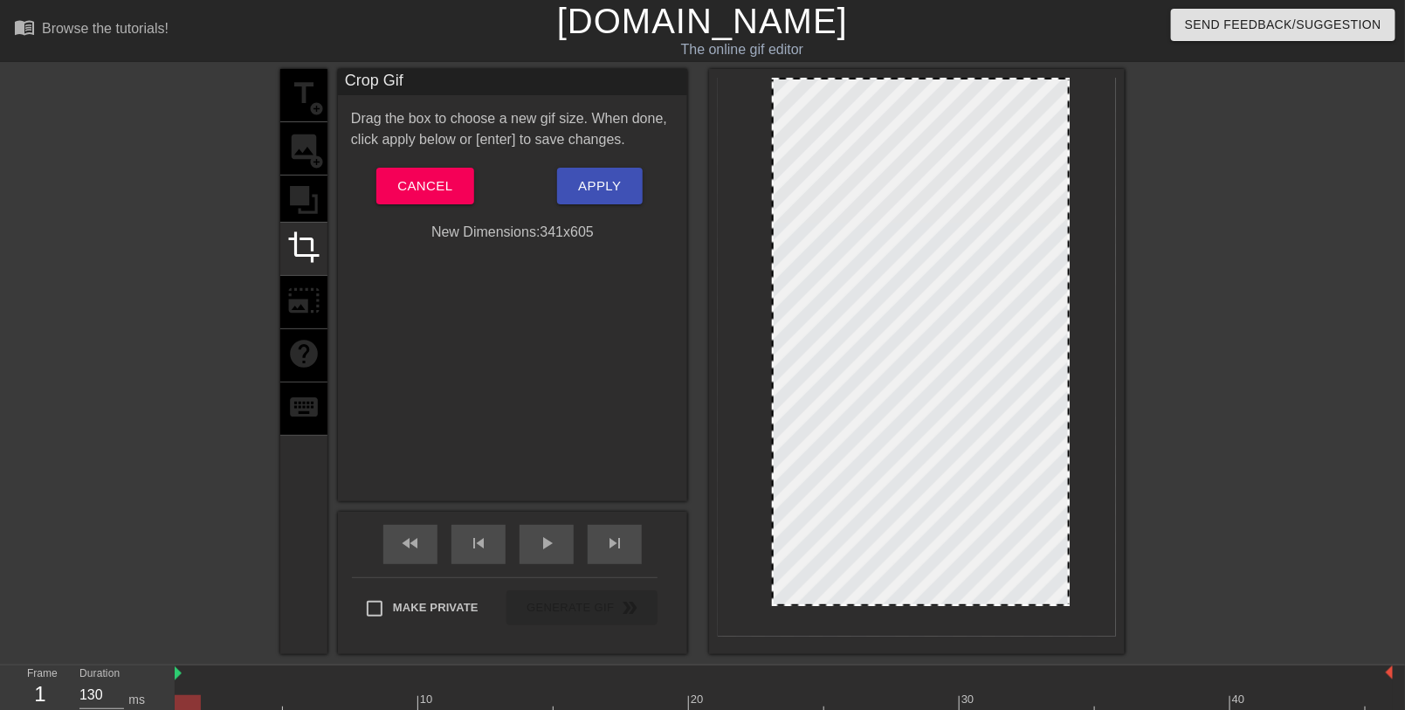
drag, startPoint x: 721, startPoint y: 351, endPoint x: 776, endPoint y: 351, distance: 54.2
drag, startPoint x: 925, startPoint y: 77, endPoint x: 930, endPoint y: 111, distance: 34.5
click at [930, 111] on div at bounding box center [921, 113] width 294 height 9
click at [1128, 136] on div "title add_circle image add_circle crop photo_size_select_large help keyboard Cr…" at bounding box center [702, 361] width 1405 height 585
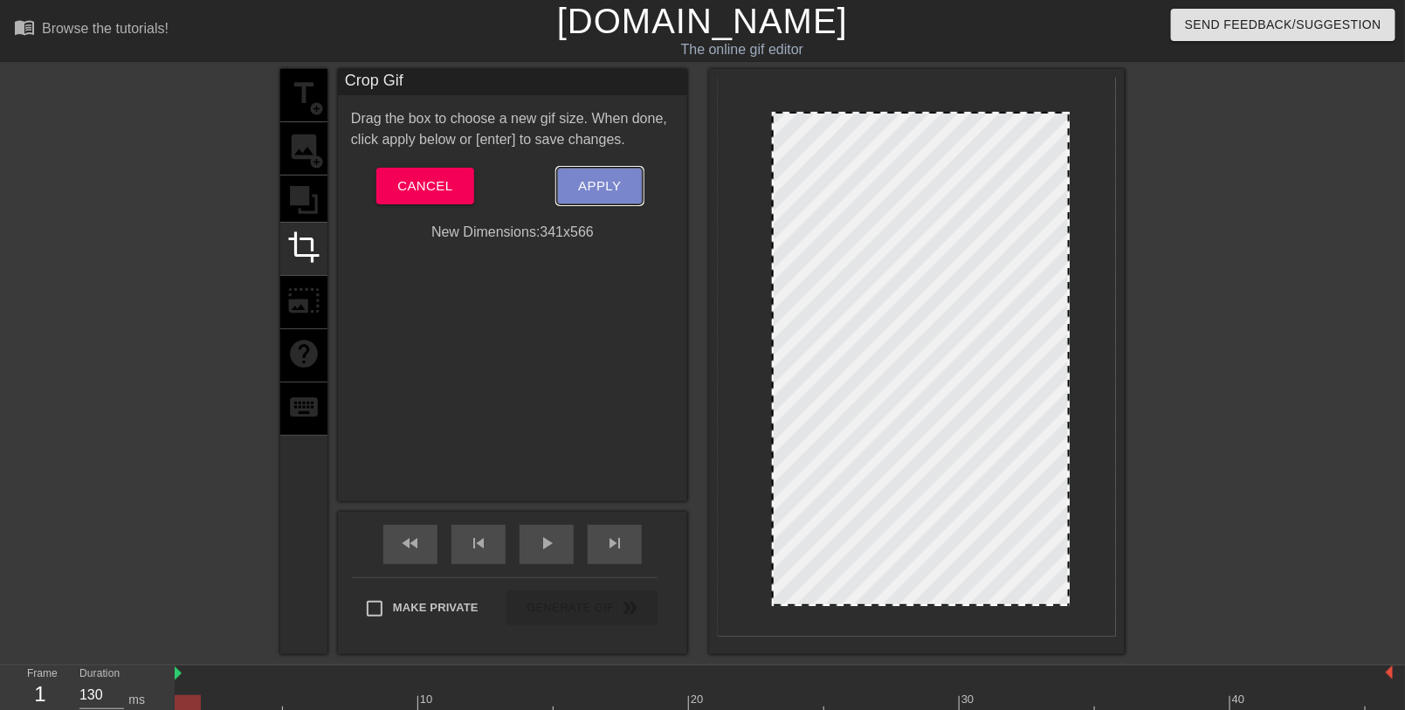
click at [609, 177] on span "Apply" at bounding box center [599, 186] width 43 height 23
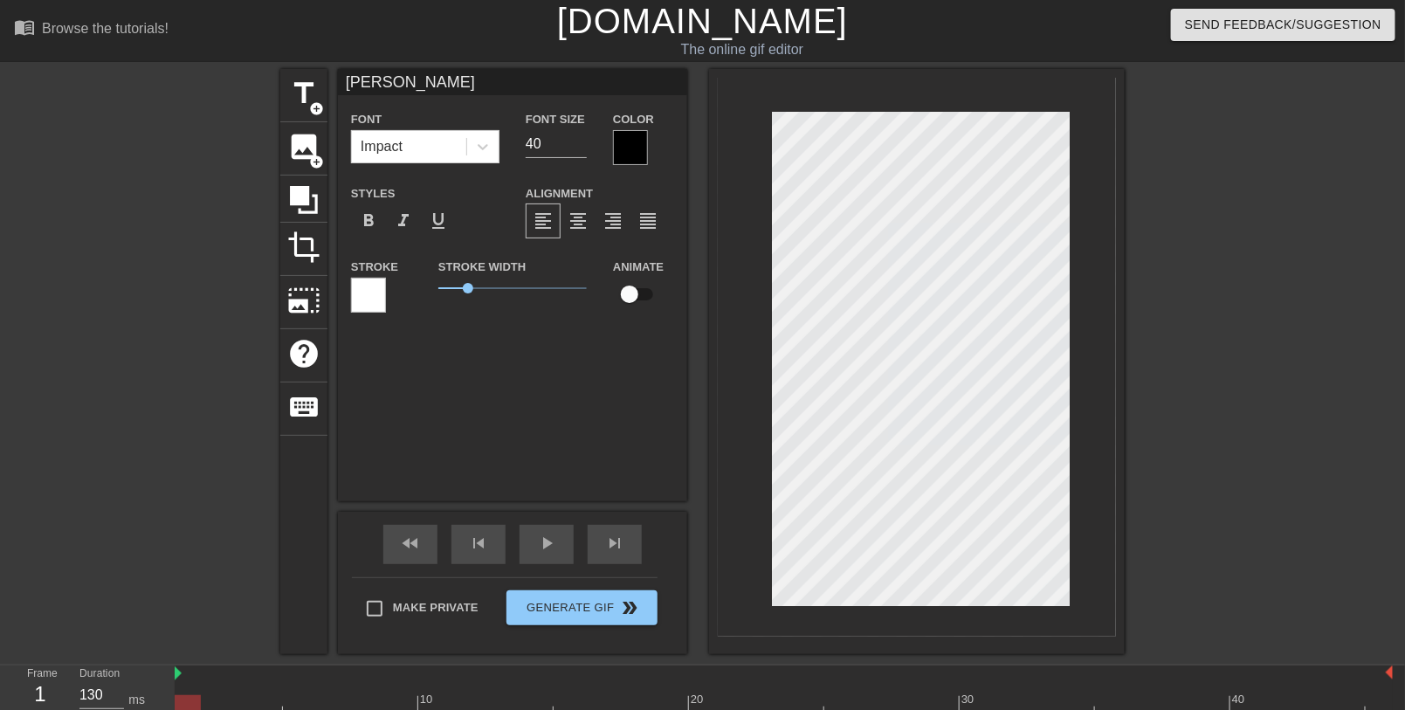
scroll to position [3, 2]
type input "HLydia"
type textarea "HLydia"
type input "HILydia"
type textarea "HILydia"
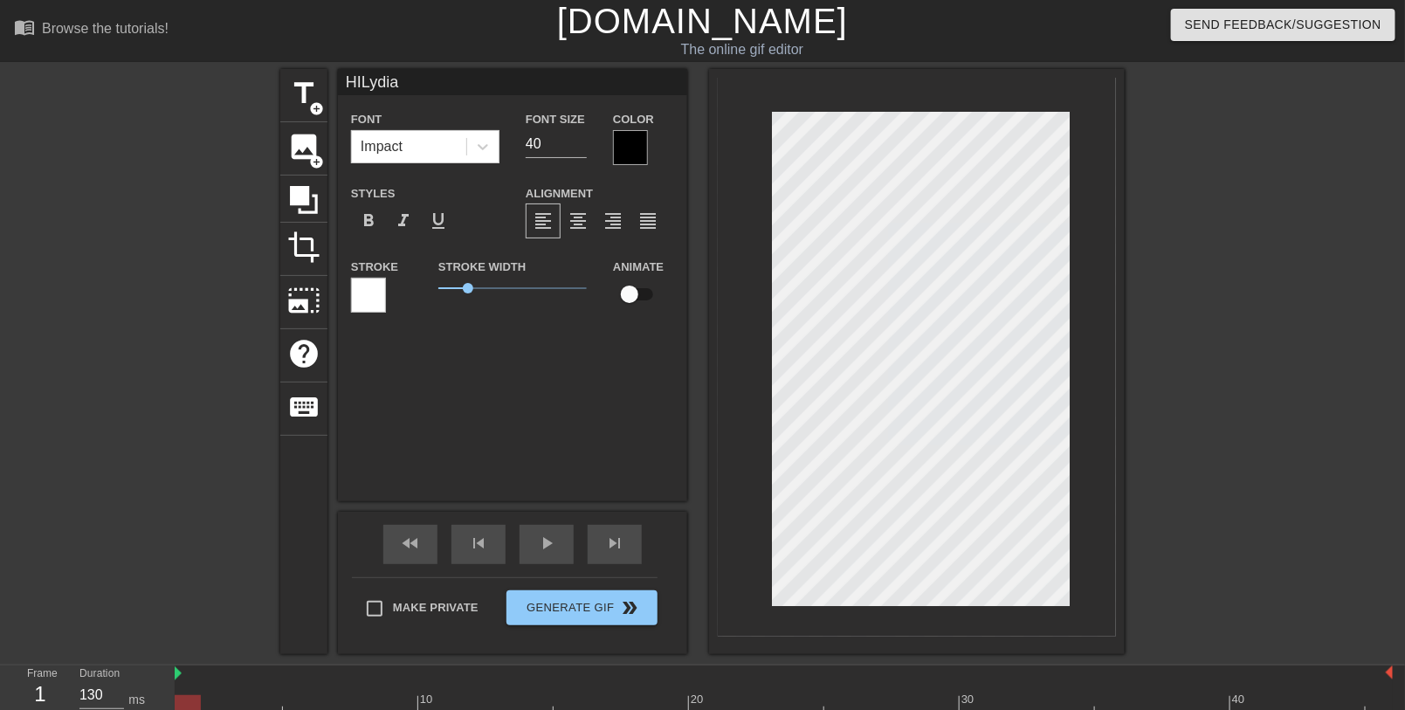
type input "HLydia"
type textarea "HLydia"
type input "HiLydia"
type textarea "HiLydia"
type input "Hi [PERSON_NAME]"
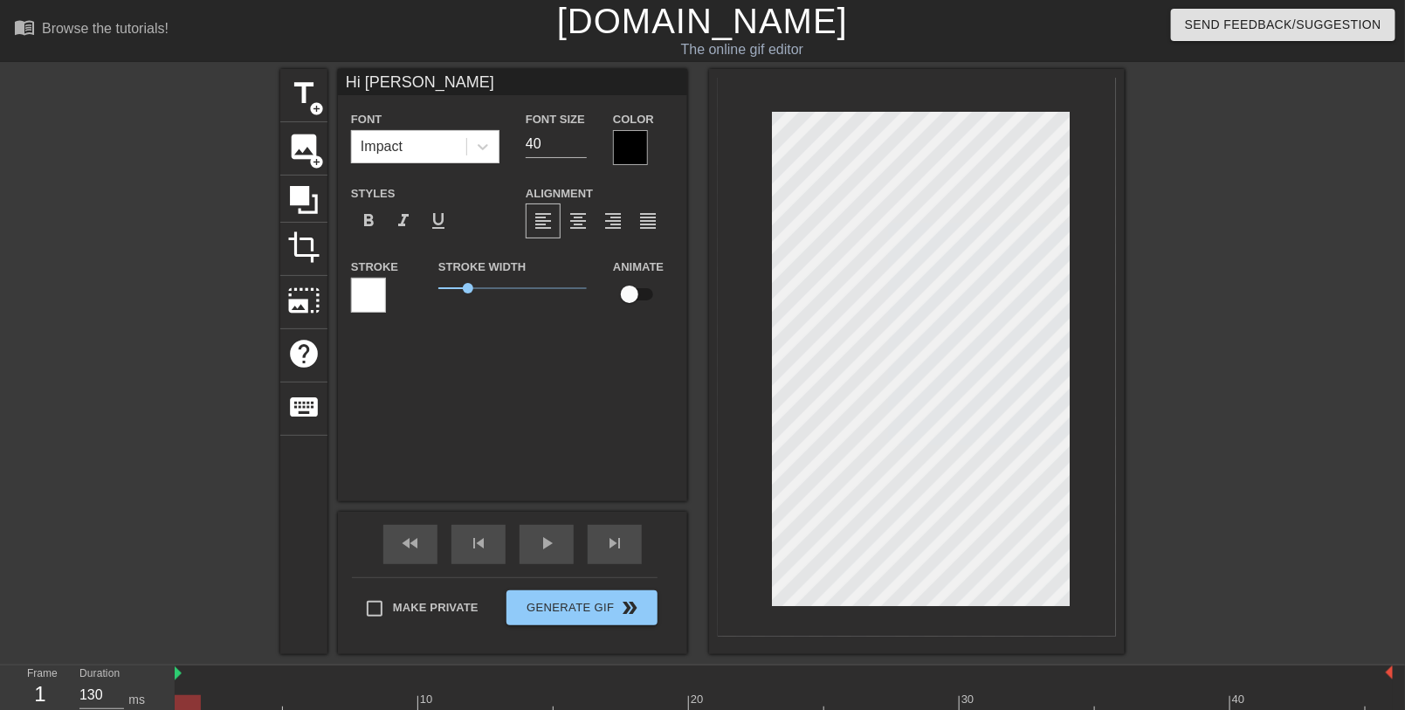
type textarea "Hi [PERSON_NAME]"
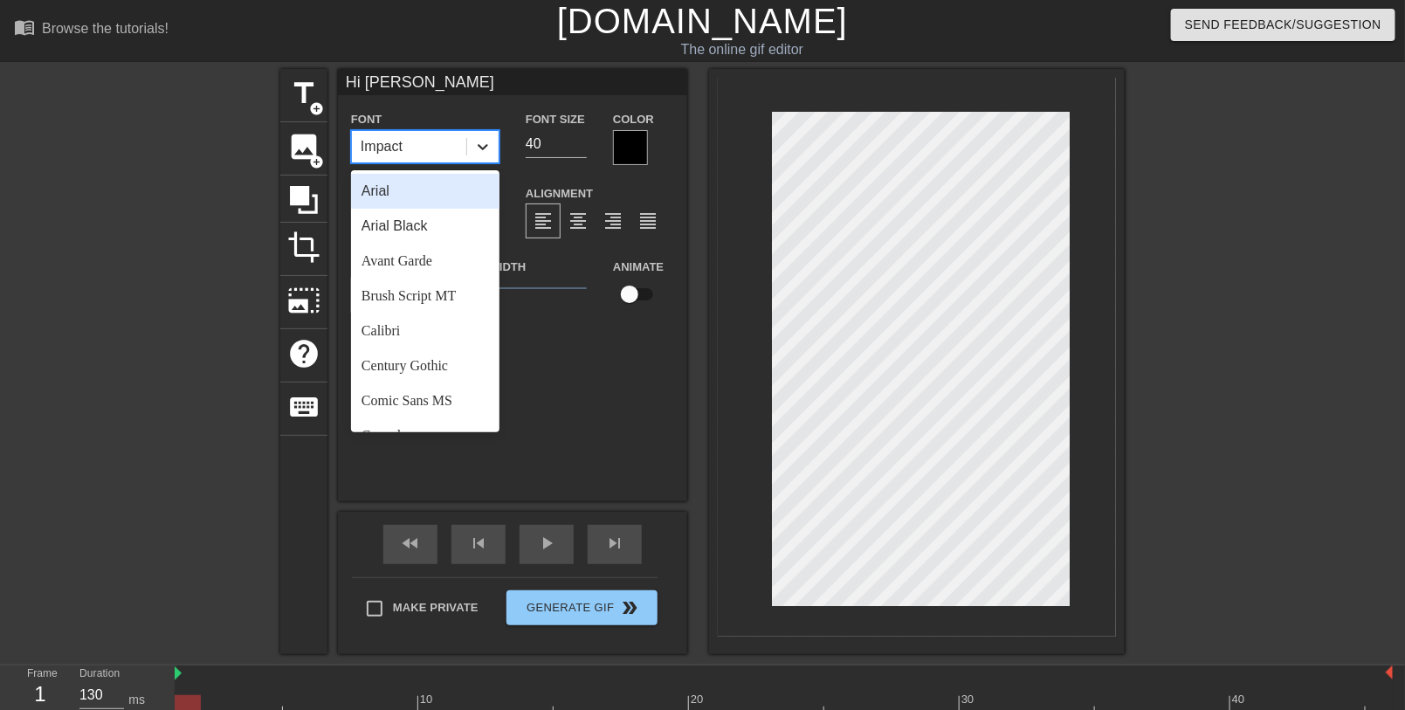
click at [486, 149] on icon at bounding box center [482, 146] width 17 height 17
click at [417, 362] on div "Century Gothic" at bounding box center [425, 365] width 148 height 35
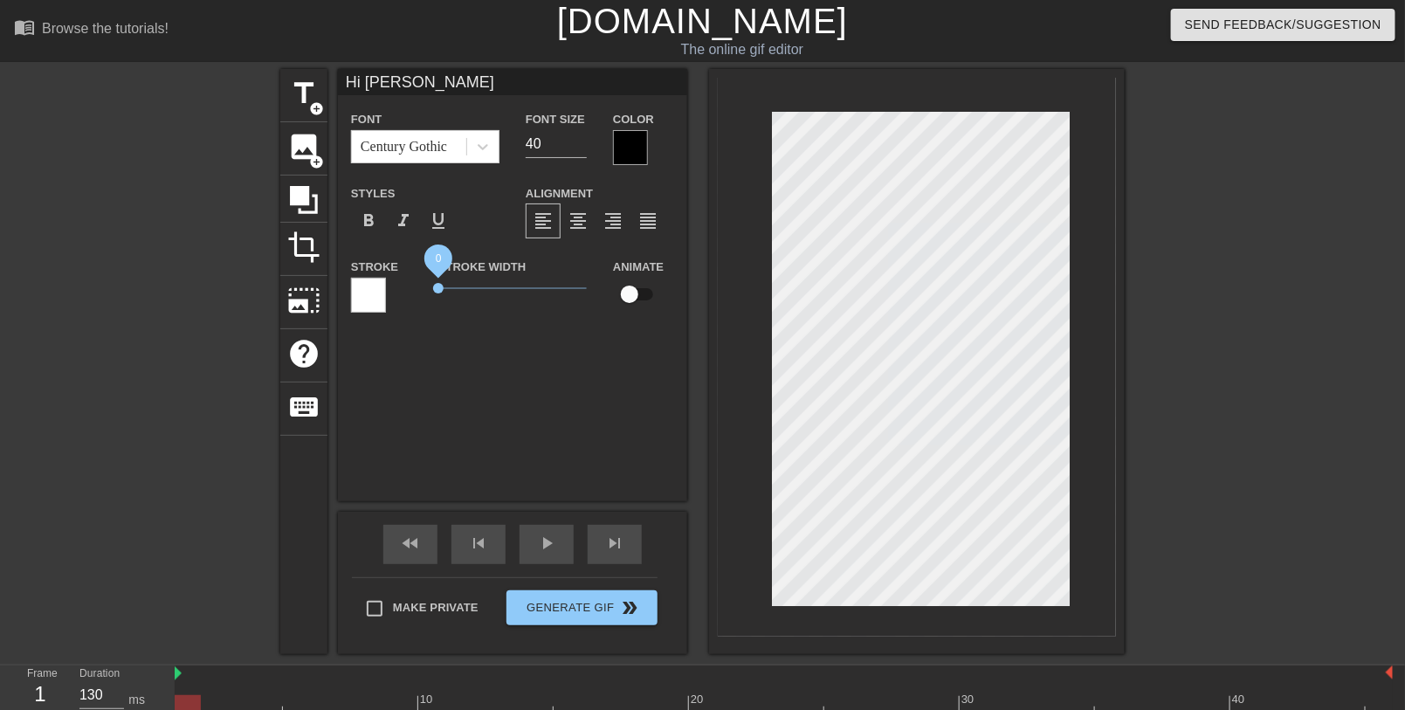
drag, startPoint x: 467, startPoint y: 291, endPoint x: 437, endPoint y: 291, distance: 30.6
click at [437, 291] on span "0" at bounding box center [438, 288] width 10 height 10
click at [636, 140] on div at bounding box center [630, 147] width 35 height 35
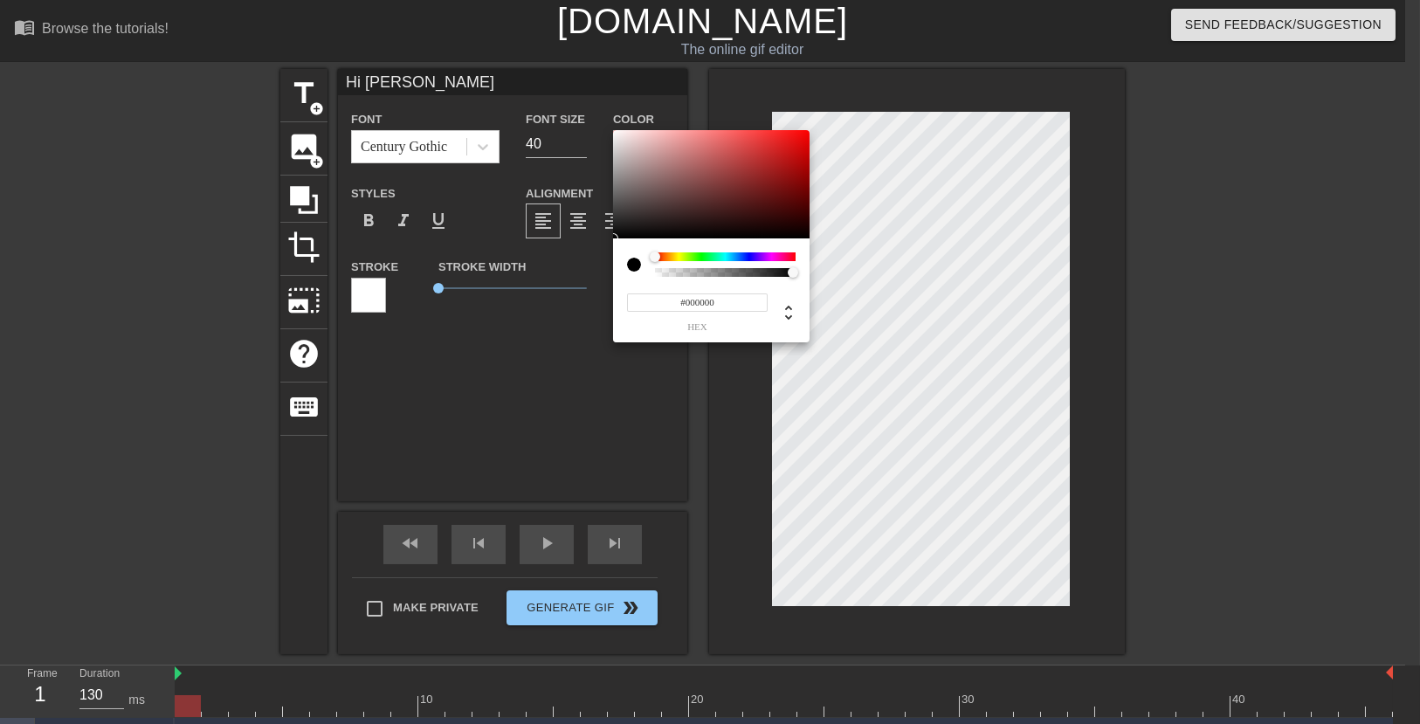
type input "#F3EEEE"
click at [618, 135] on div at bounding box center [711, 184] width 197 height 108
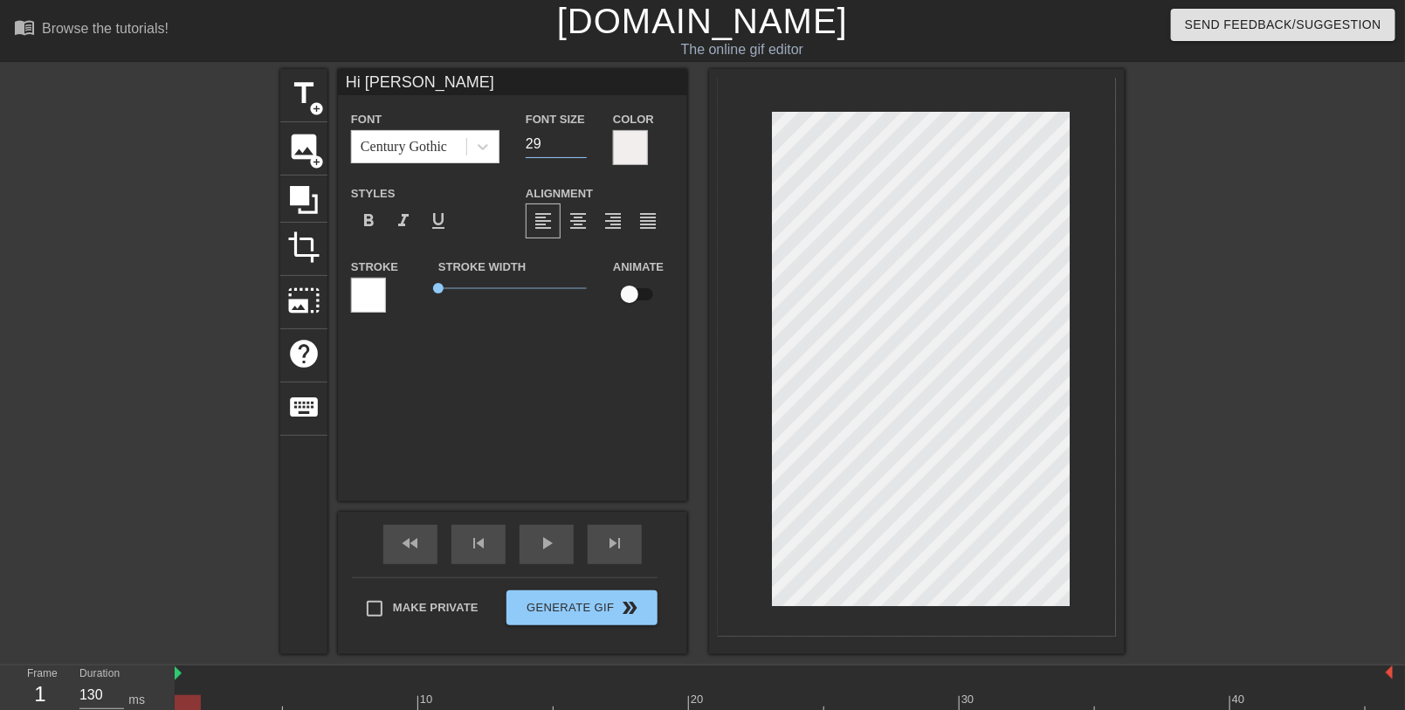
type input "29"
click at [581, 146] on input "29" at bounding box center [556, 144] width 61 height 28
click at [308, 98] on span "title" at bounding box center [303, 93] width 33 height 33
type input "New text 1"
type input "40"
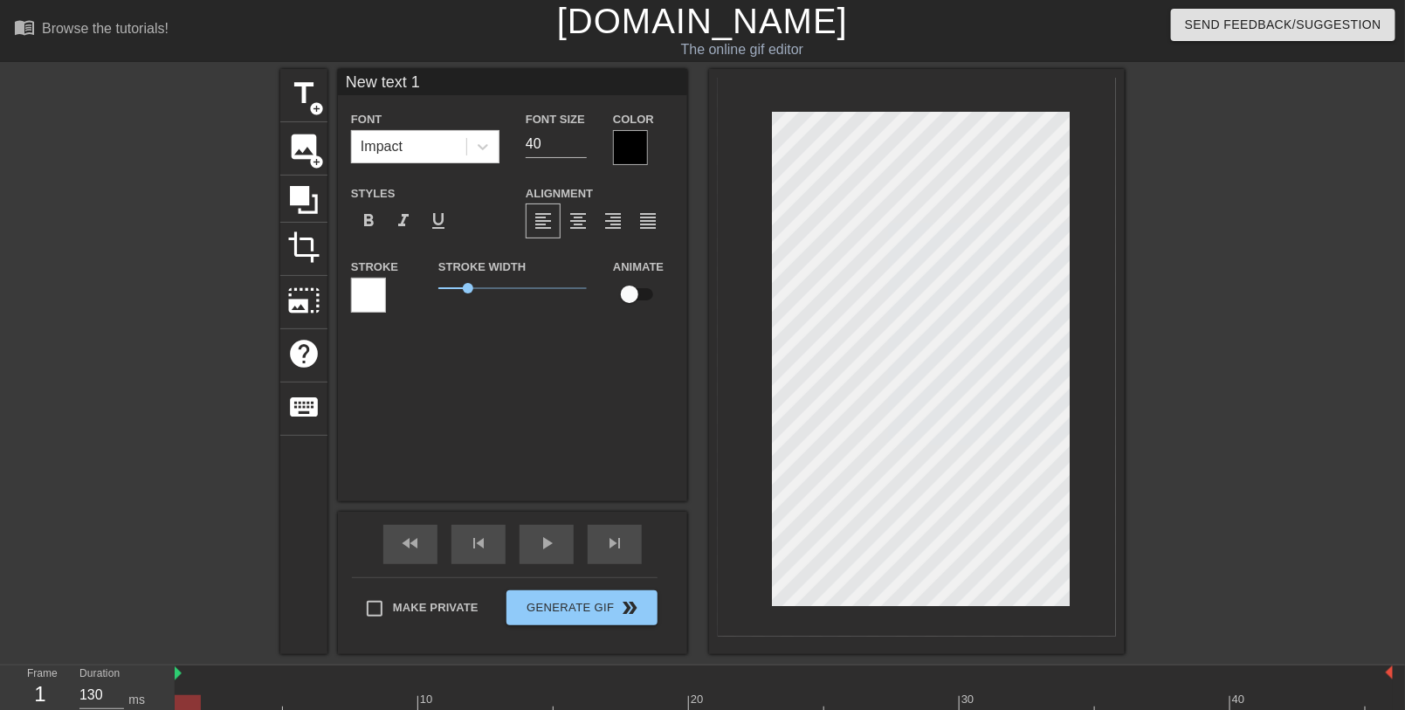
paste textarea "Sweet dreams!"
type input "Sweet dreams!"
type textarea "Sweet dreams!"
click at [1131, 257] on div "title add_circle image add_circle crop photo_size_select_large help keyboard Sw…" at bounding box center [702, 361] width 1405 height 585
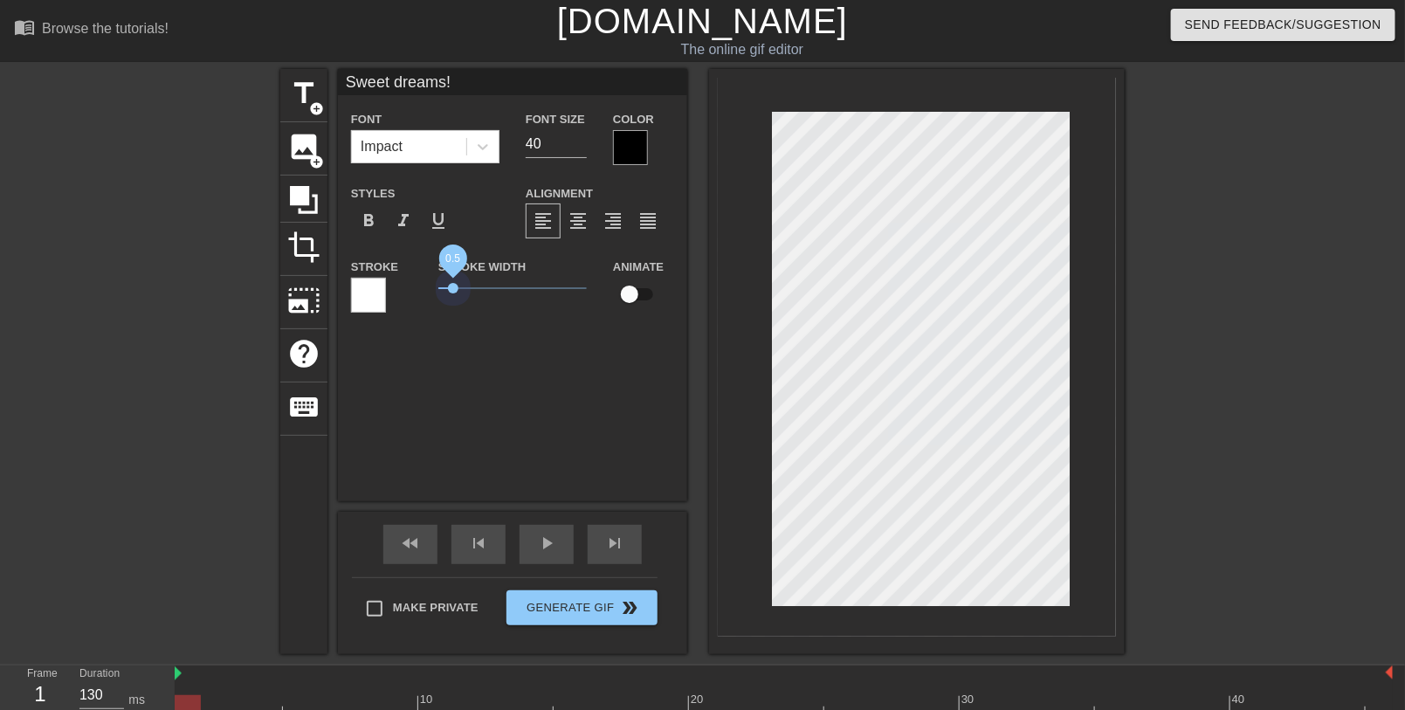
drag, startPoint x: 454, startPoint y: 288, endPoint x: 401, endPoint y: 281, distance: 53.7
click at [396, 282] on div "Stroke Stroke Width 0.5 Animate" at bounding box center [512, 292] width 349 height 72
click at [624, 150] on div at bounding box center [630, 147] width 35 height 35
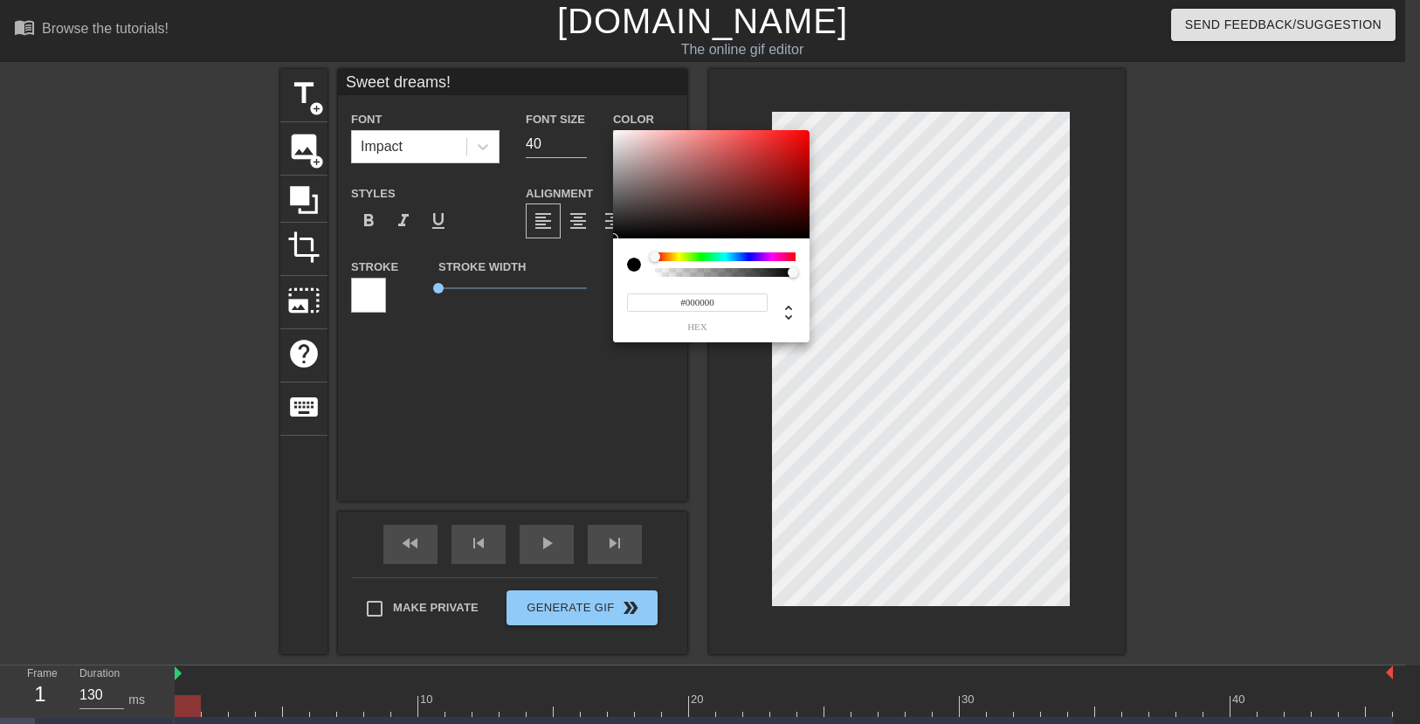
type input "#F3EEEE"
click at [618, 135] on div at bounding box center [711, 184] width 197 height 108
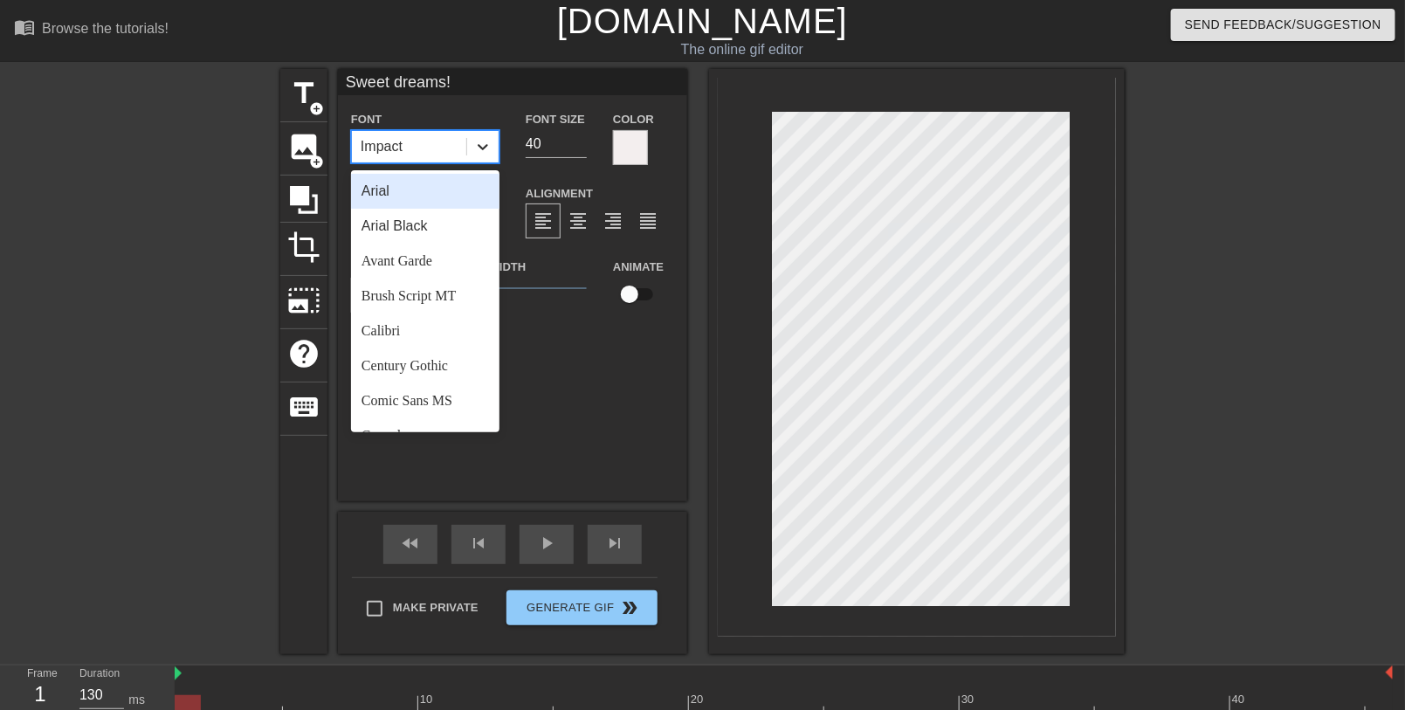
click at [487, 146] on icon at bounding box center [483, 147] width 10 height 6
click at [428, 368] on div "Century Gothic" at bounding box center [425, 365] width 148 height 35
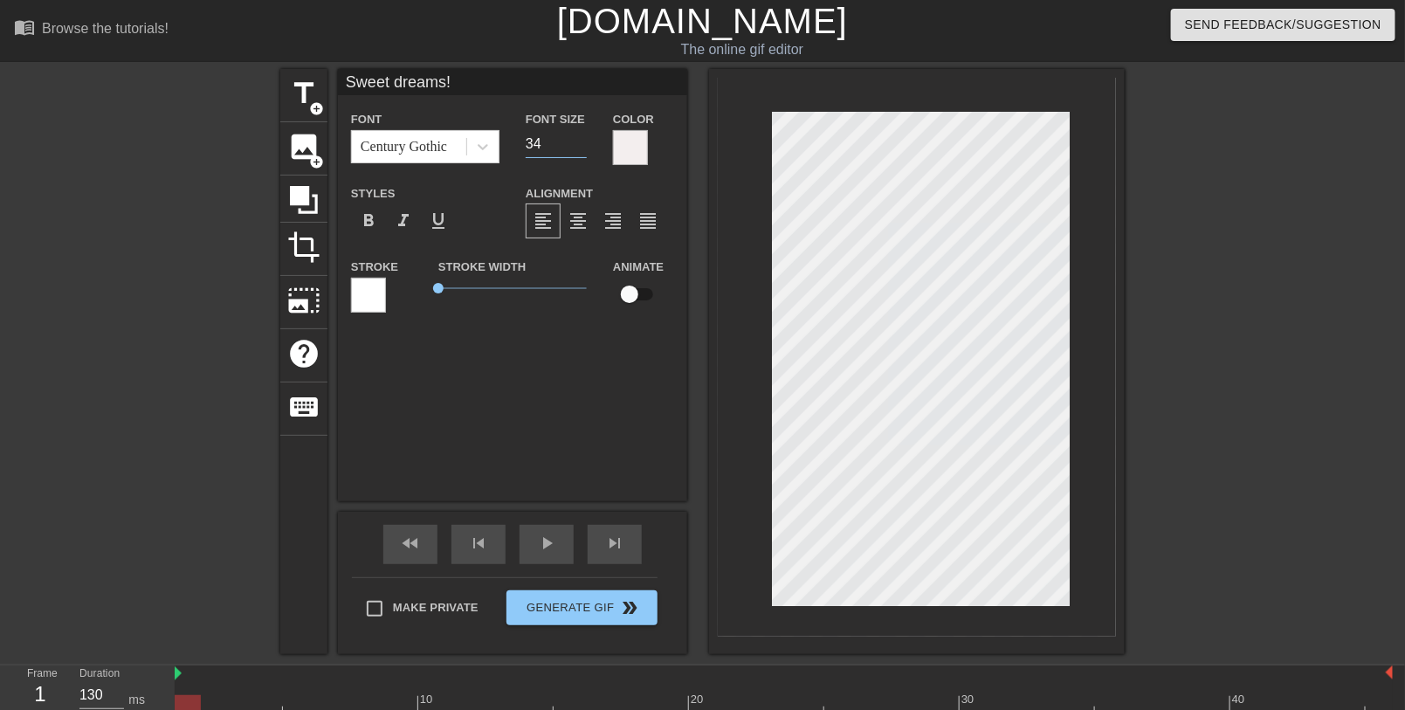
click at [582, 149] on input "34" at bounding box center [556, 144] width 61 height 28
click at [582, 149] on input "33" at bounding box center [556, 144] width 61 height 28
type input "32"
click at [582, 149] on input "32" at bounding box center [556, 144] width 61 height 28
click at [294, 93] on span "title" at bounding box center [303, 93] width 33 height 33
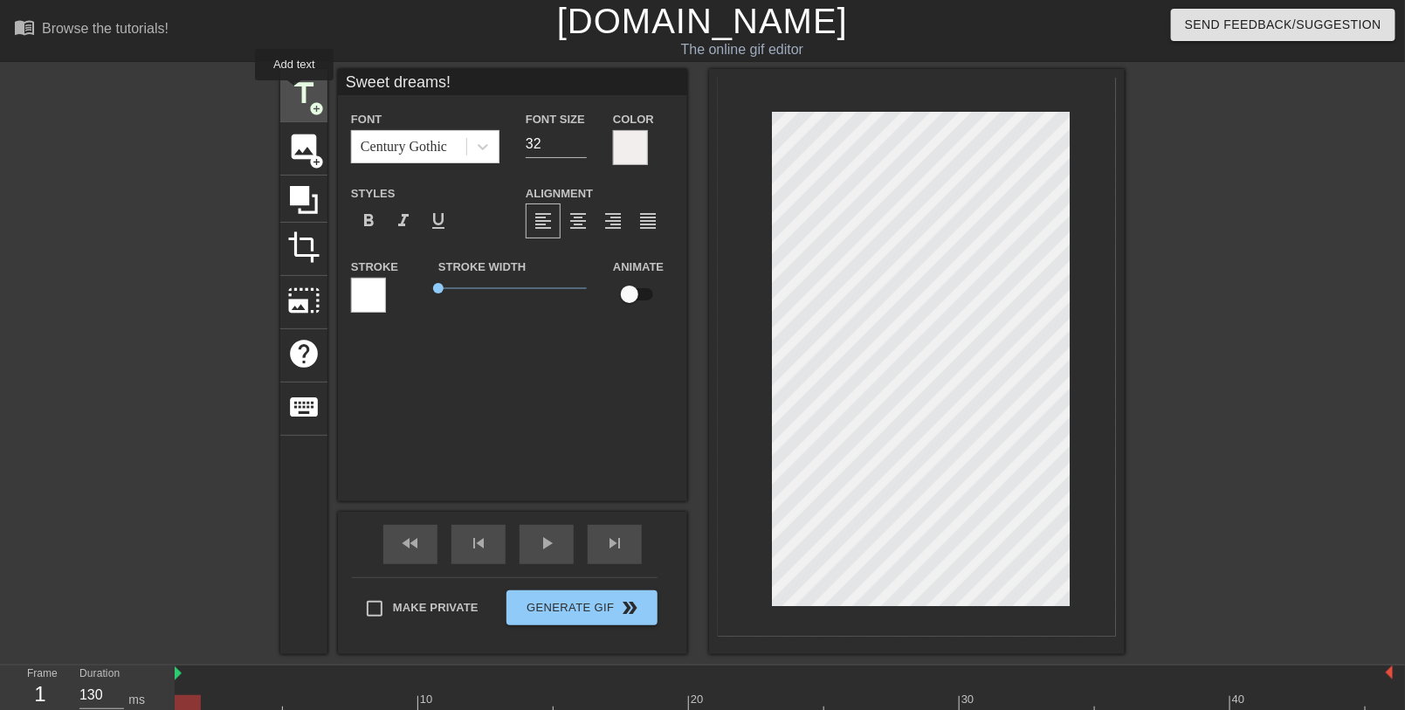
type input "New text 2"
type input "40"
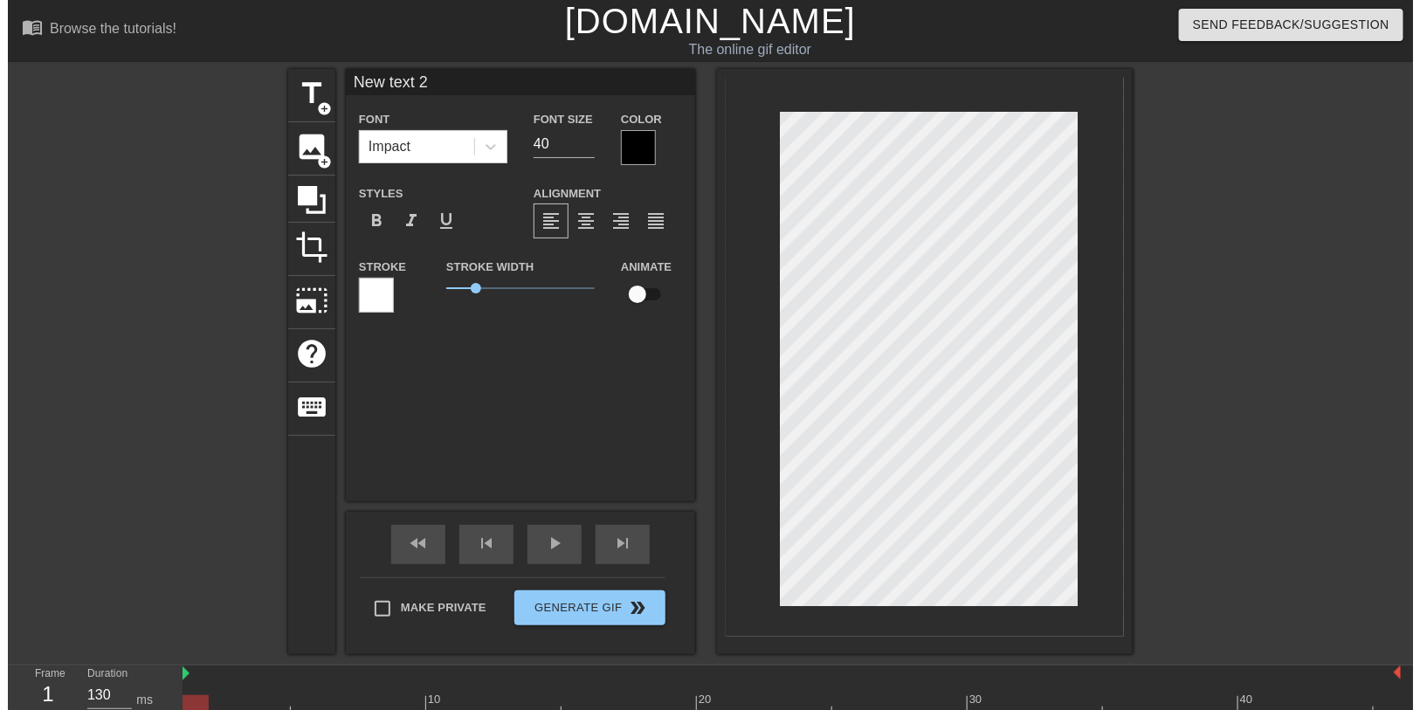
scroll to position [2, 2]
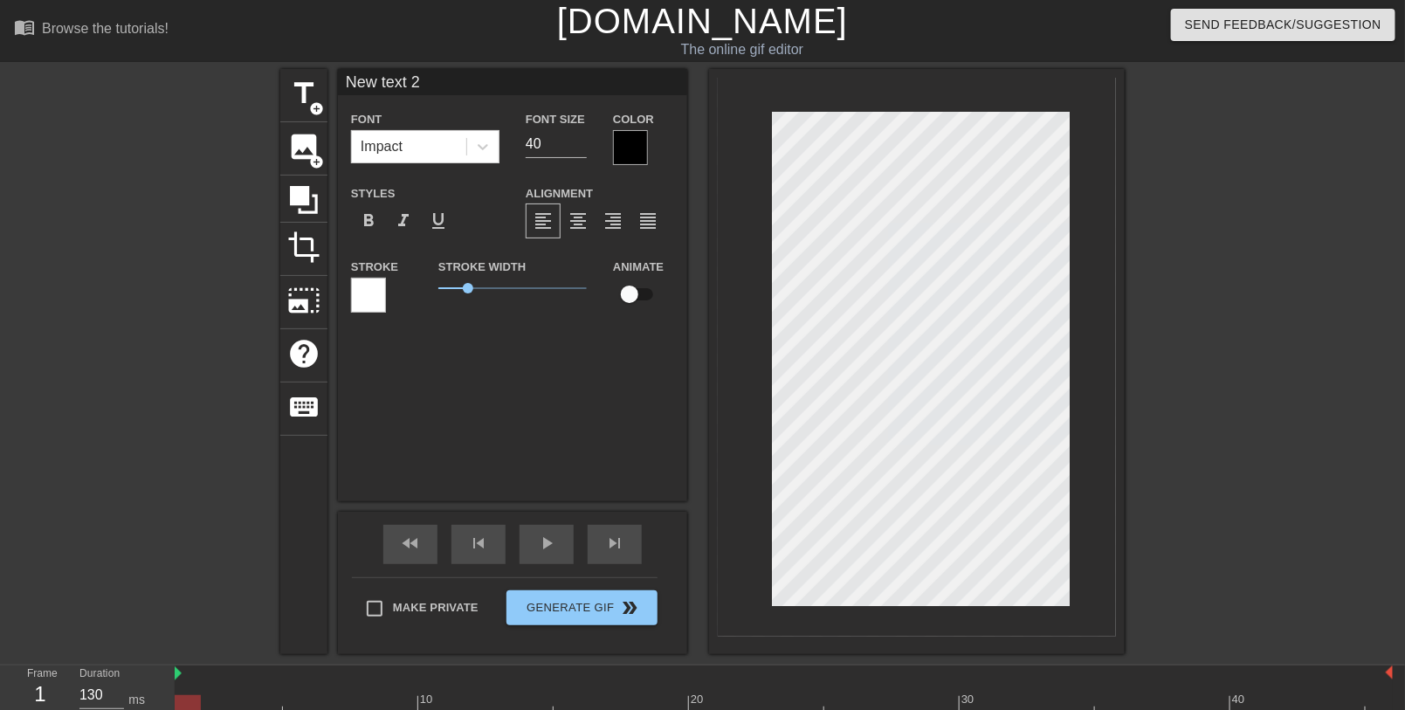
type textarea "n"
type input "ne"
type textarea "ne"
type input "neo"
type textarea "neo"
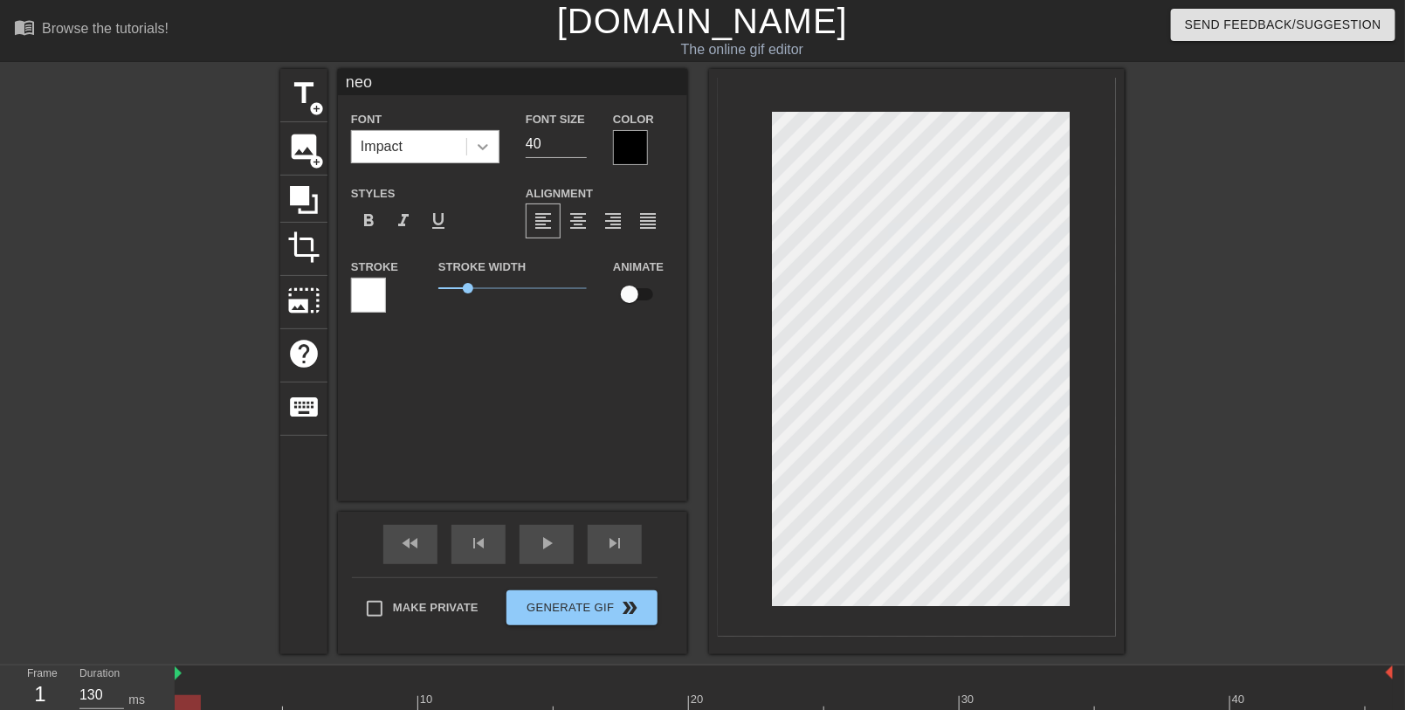
click at [486, 148] on icon at bounding box center [482, 146] width 17 height 17
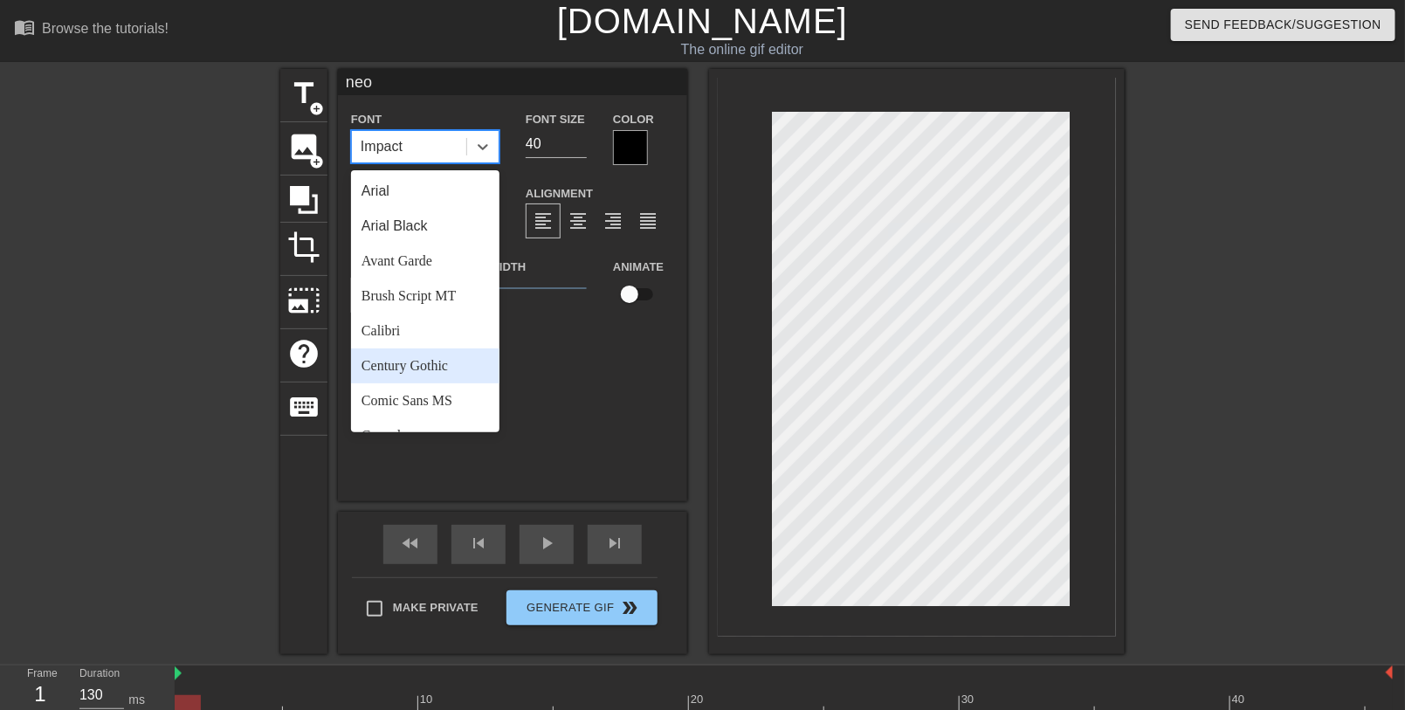
click at [411, 366] on div "Century Gothic" at bounding box center [425, 365] width 148 height 35
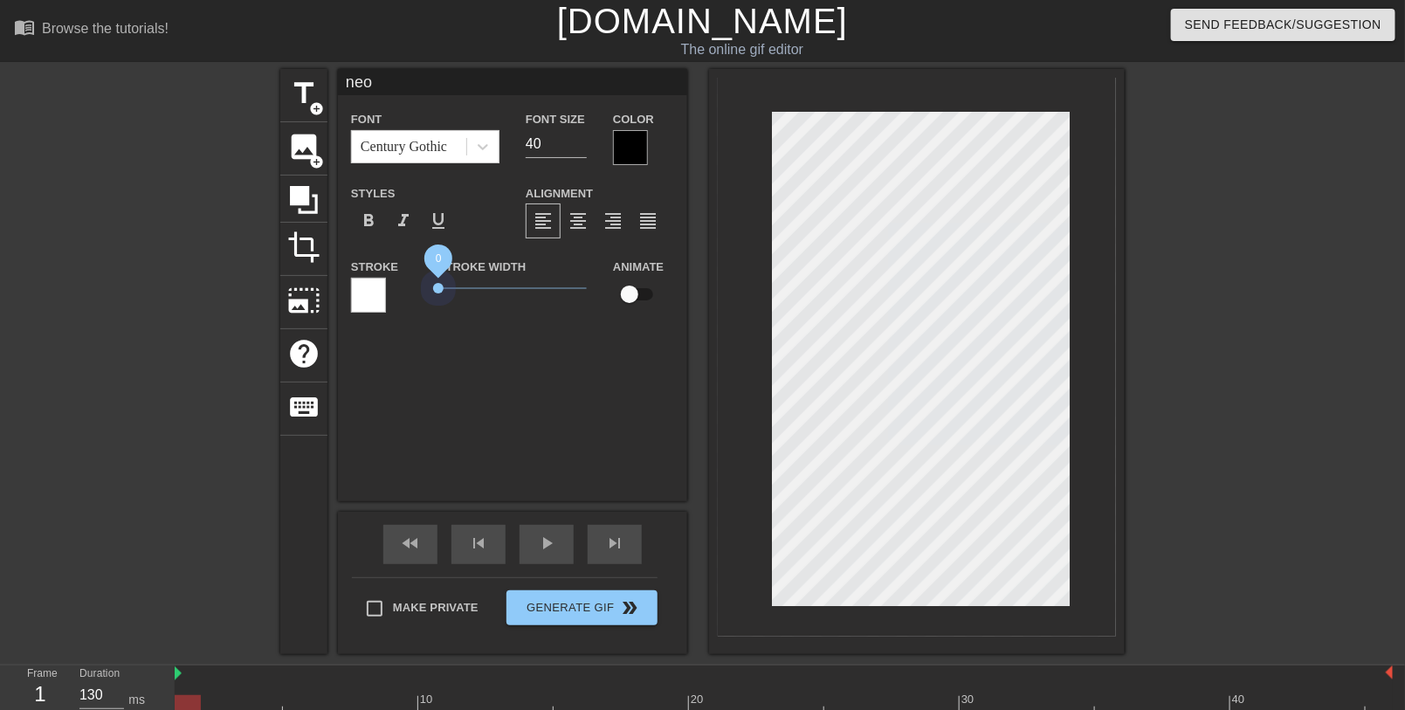
drag, startPoint x: 467, startPoint y: 293, endPoint x: 424, endPoint y: 294, distance: 43.7
click at [424, 294] on div "Stroke Stroke Width 0 Animate" at bounding box center [512, 292] width 349 height 72
type input "23"
click at [582, 148] on input "23" at bounding box center [556, 144] width 61 height 28
click at [628, 153] on div at bounding box center [630, 147] width 35 height 35
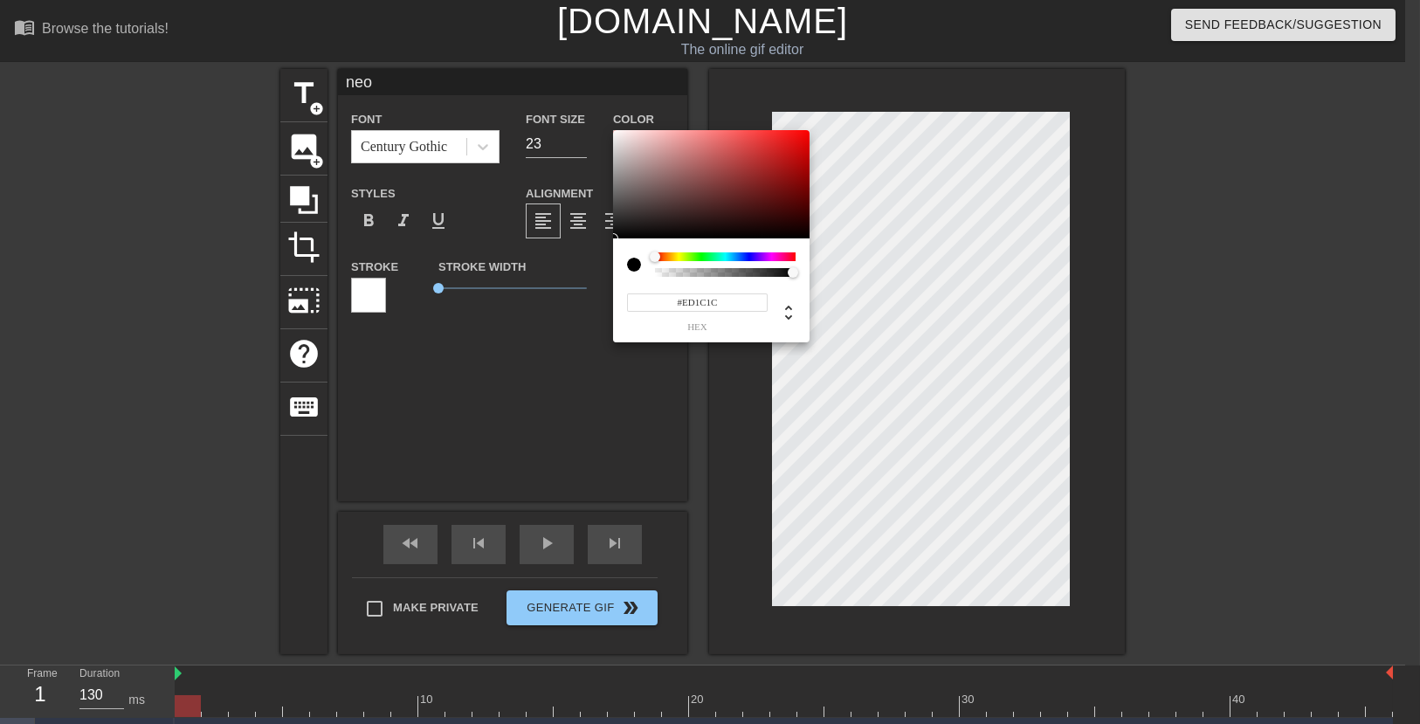
click at [615, 138] on div at bounding box center [711, 184] width 197 height 108
type input "#F1EAEA"
click at [619, 136] on div at bounding box center [711, 184] width 197 height 108
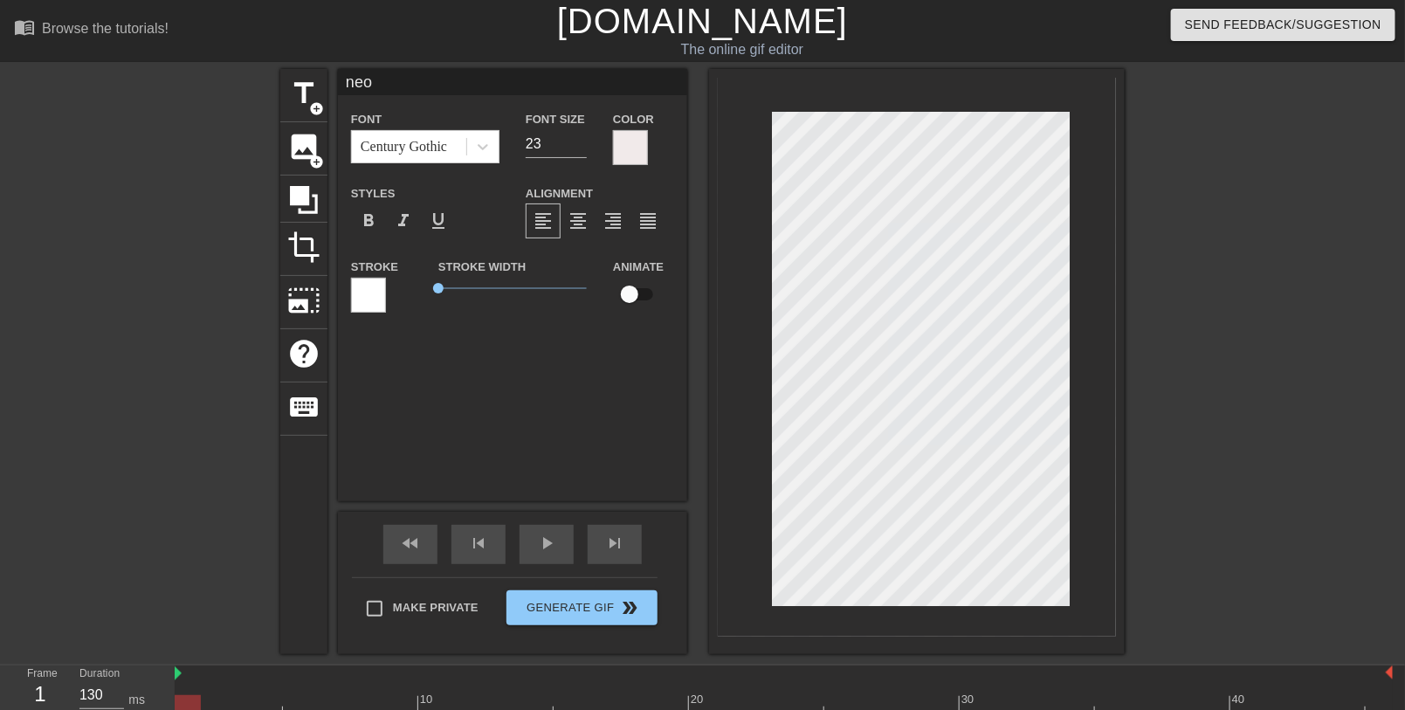
click at [1151, 494] on div at bounding box center [1277, 331] width 262 height 524
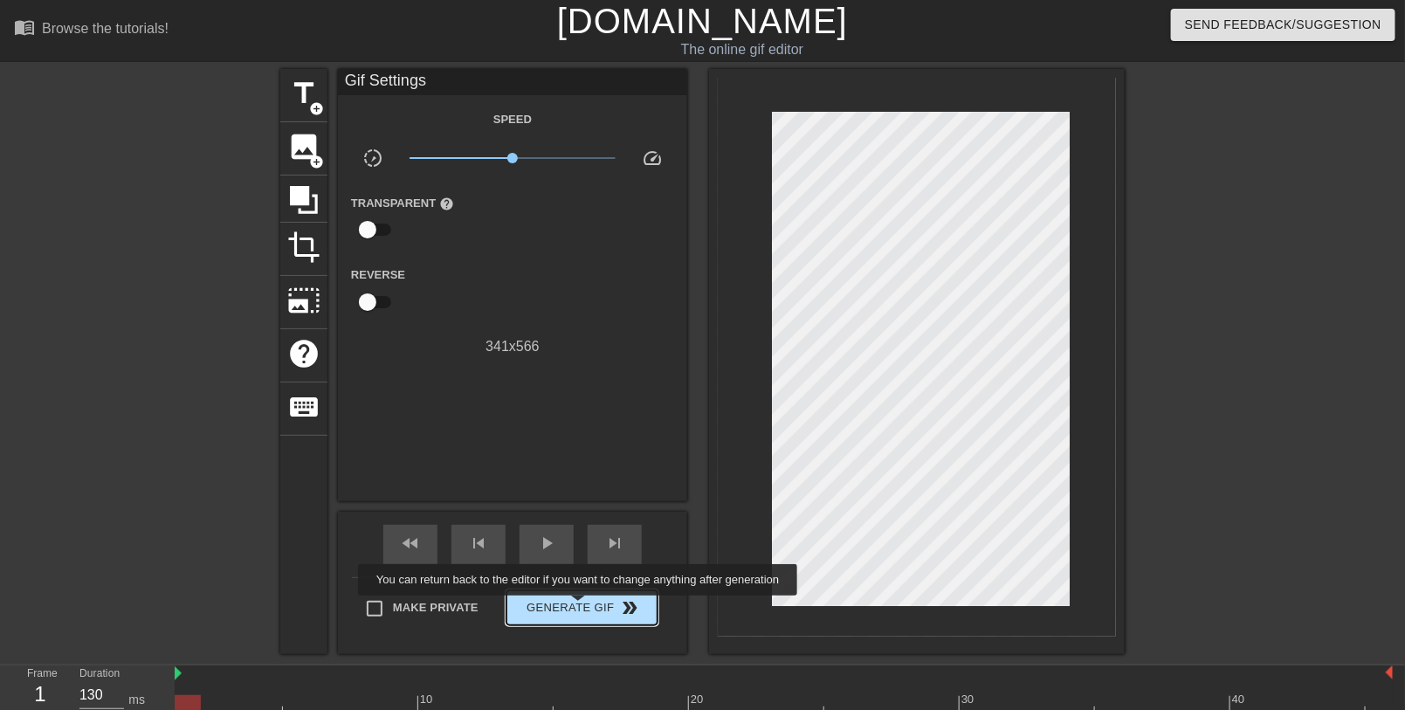
click at [580, 608] on span "Generate Gif double_arrow" at bounding box center [582, 607] width 137 height 21
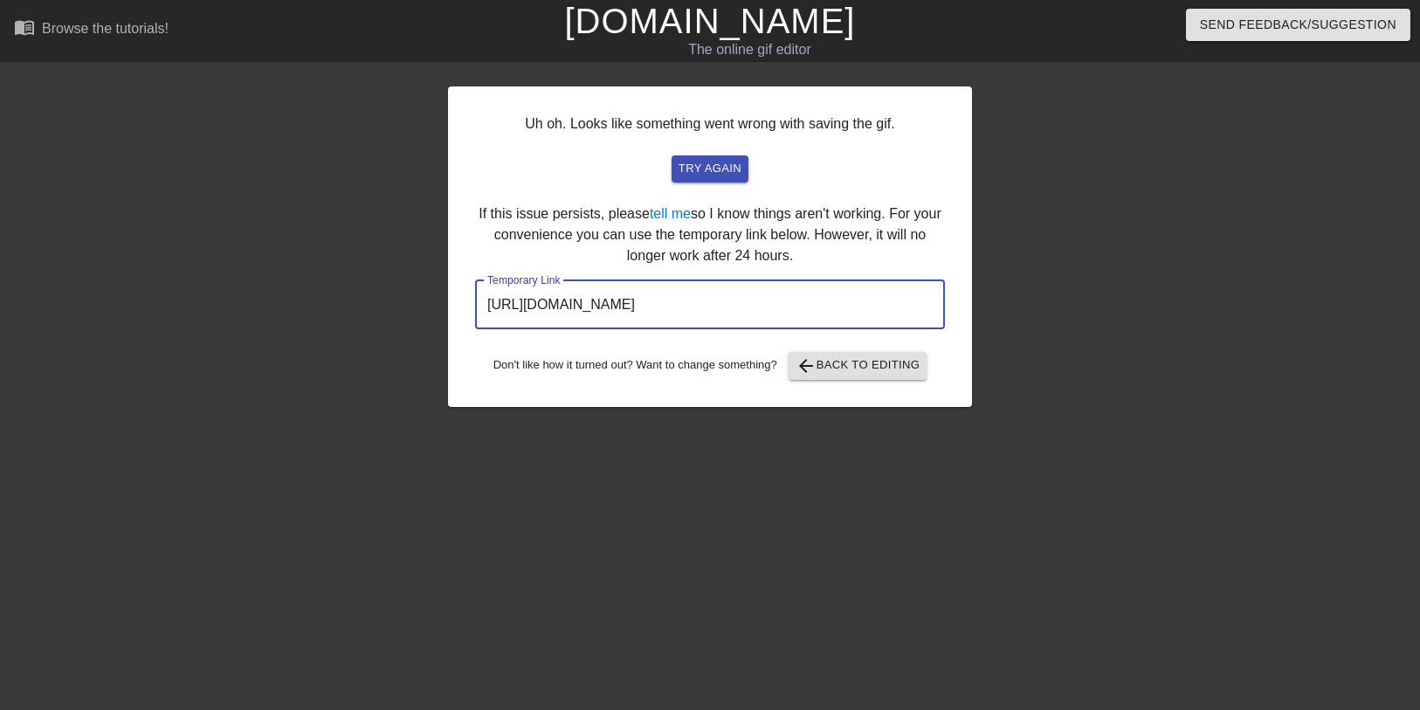
drag, startPoint x: 862, startPoint y: 306, endPoint x: 391, endPoint y: 302, distance: 470.8
click at [391, 302] on div "Uh oh. Looks like something went wrong with saving the gif. try again If this i…" at bounding box center [710, 331] width 1420 height 524
